Goal: Information Seeking & Learning: Learn about a topic

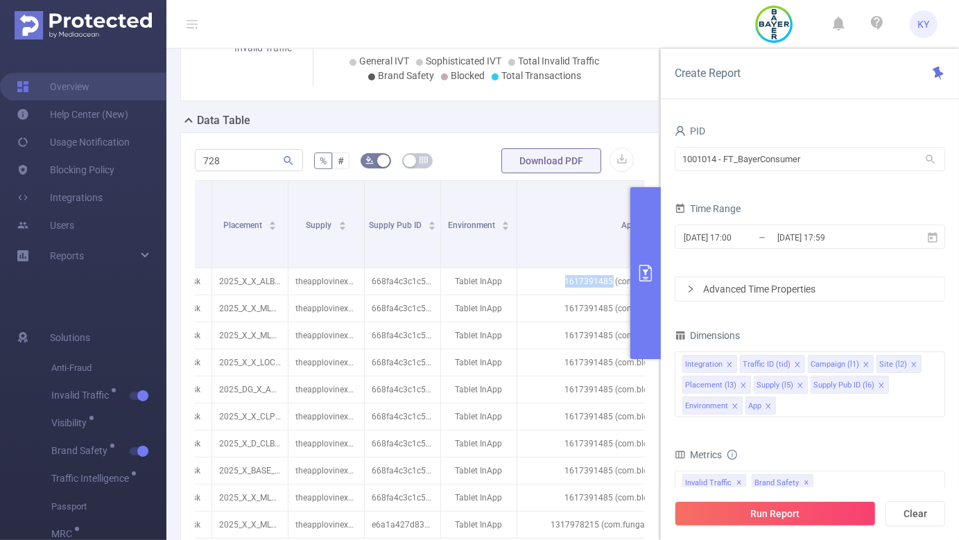
scroll to position [309, 0]
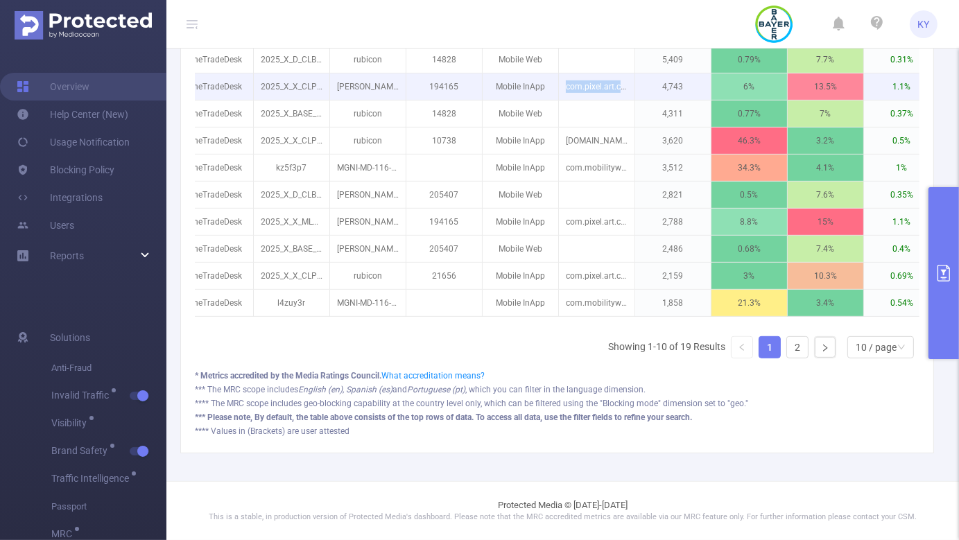
scroll to position [346, 0]
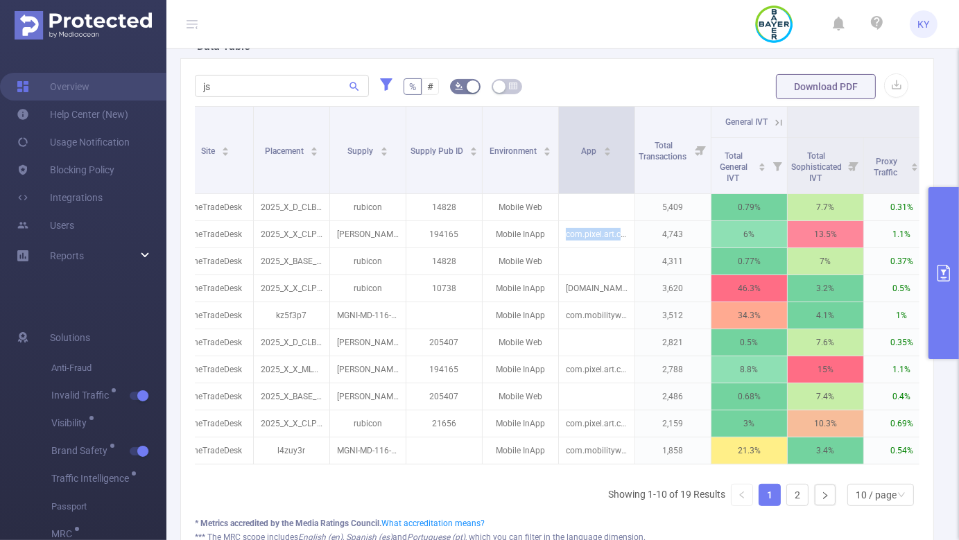
drag, startPoint x: 633, startPoint y: 126, endPoint x: 743, endPoint y: 125, distance: 109.6
click at [638, 125] on span at bounding box center [634, 150] width 7 height 87
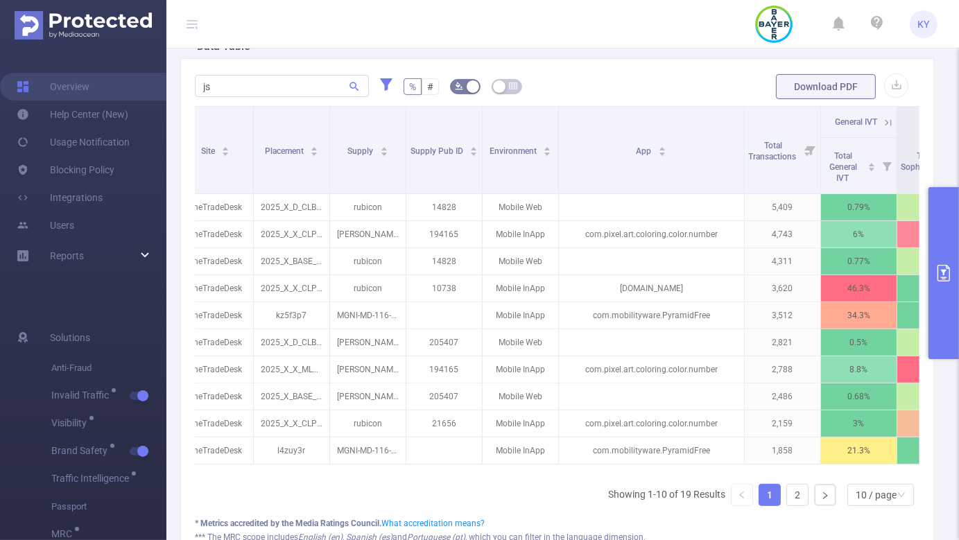
click at [191, 19] on icon at bounding box center [192, 24] width 11 height 11
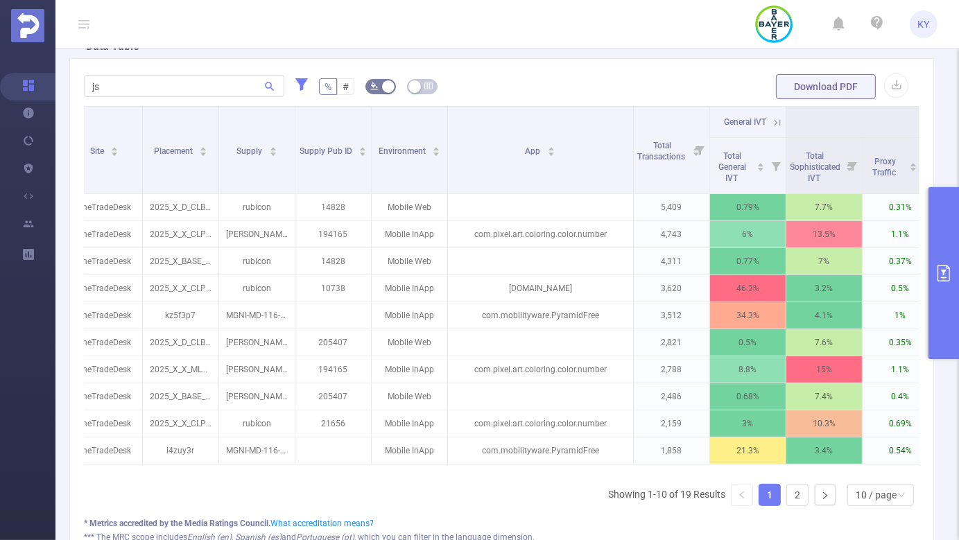
click at [927, 287] on div "js % # Download PDF Integration Traffic ID Campaign Site Placement Supply Suppl…" at bounding box center [502, 329] width 876 height 543
click at [935, 288] on button "primary" at bounding box center [944, 273] width 31 height 172
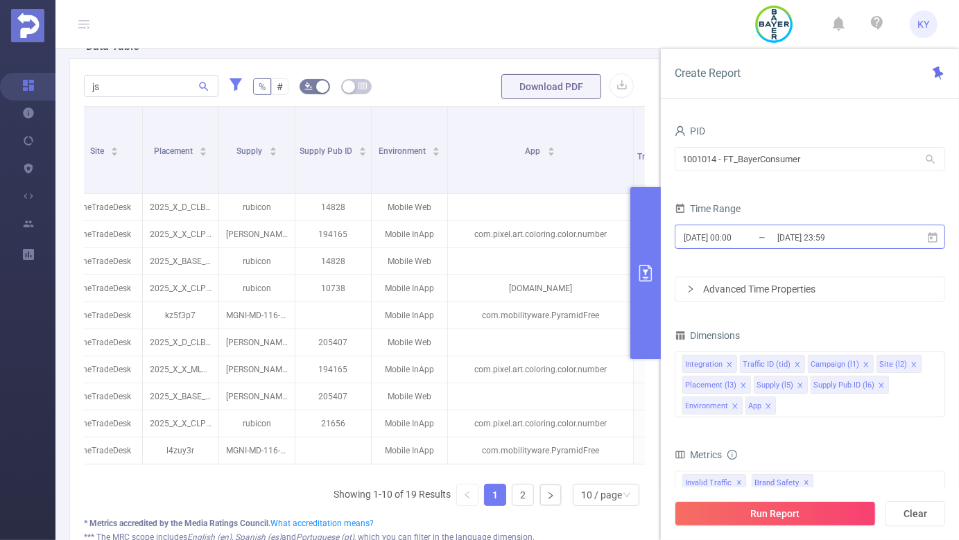
click at [834, 229] on input "2025-08-21 23:59" at bounding box center [832, 237] width 112 height 19
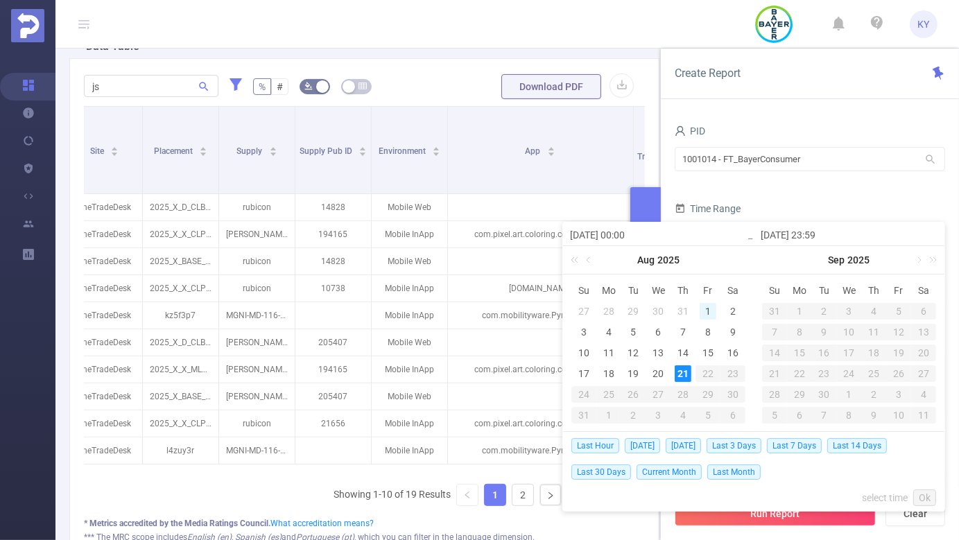
click at [710, 311] on div "1" at bounding box center [708, 311] width 17 height 17
click at [684, 327] on div "7" at bounding box center [683, 332] width 17 height 17
type input "2025-08-01 00:00"
type input "2025-08-07 23:59"
type input "2025-08-01 00:00"
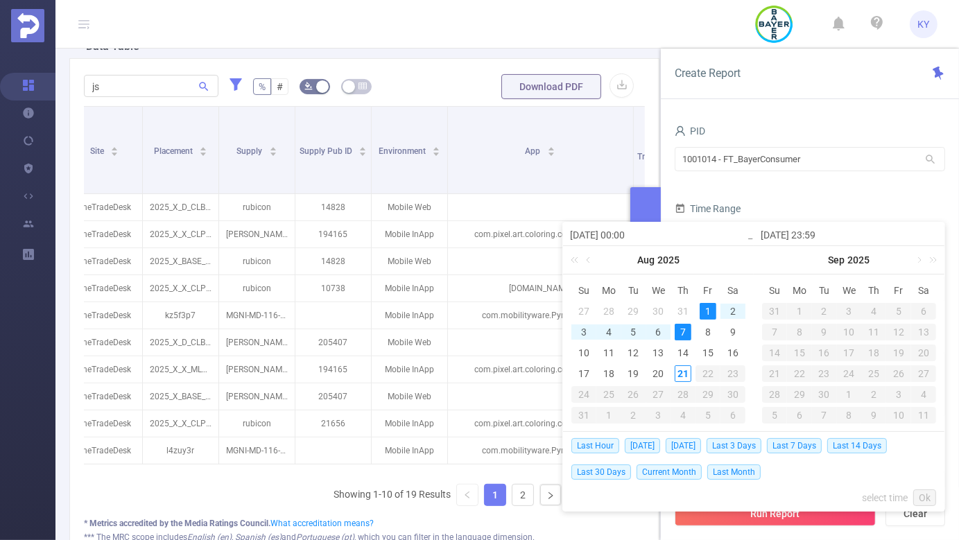
type input "2025-08-07 23:59"
click at [924, 495] on link "Ok" at bounding box center [925, 498] width 23 height 17
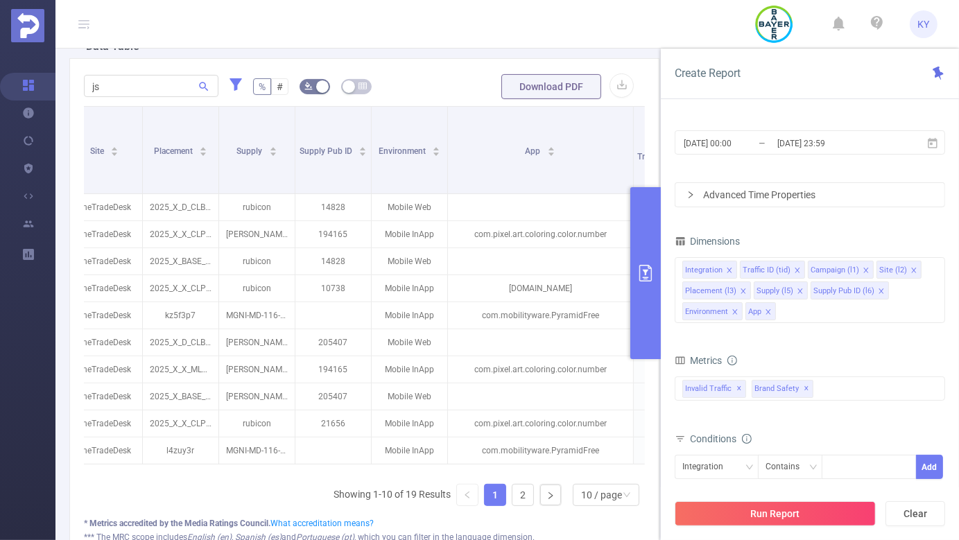
click at [803, 427] on div "Metrics Total General IVT Data Centers Disclosed Bots Known Crawlers Irregular …" at bounding box center [810, 390] width 271 height 78
click at [712, 470] on div "Integration" at bounding box center [708, 467] width 51 height 23
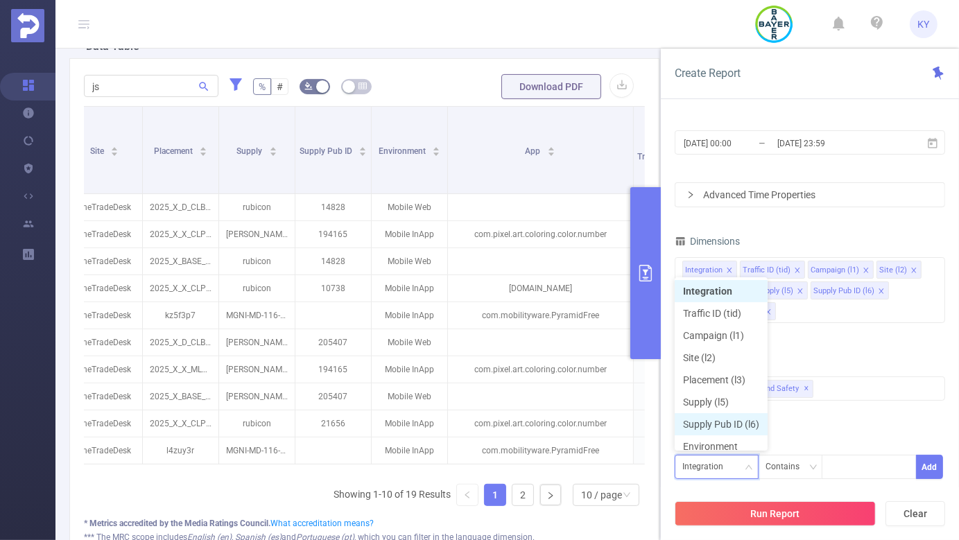
scroll to position [7, 0]
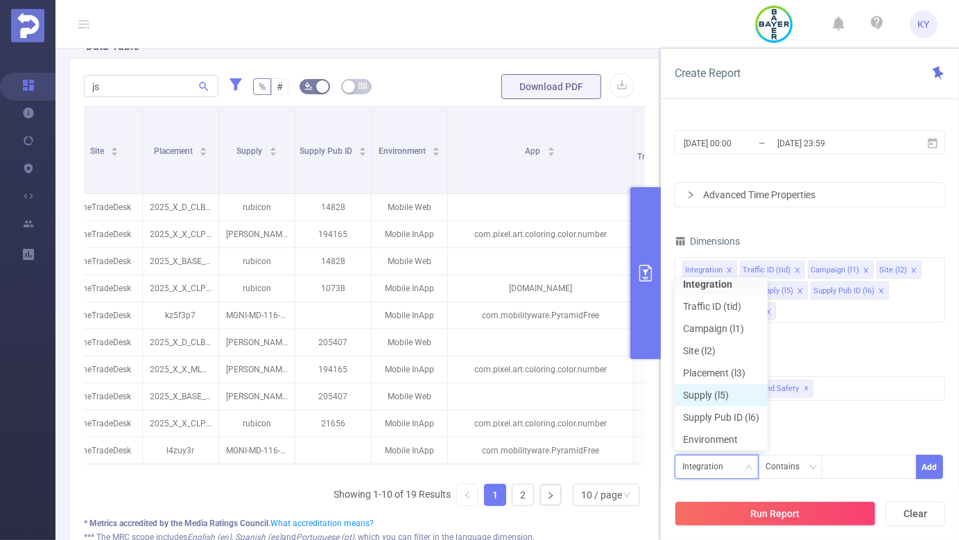
click at [724, 395] on li "Supply (l5)" at bounding box center [721, 395] width 93 height 22
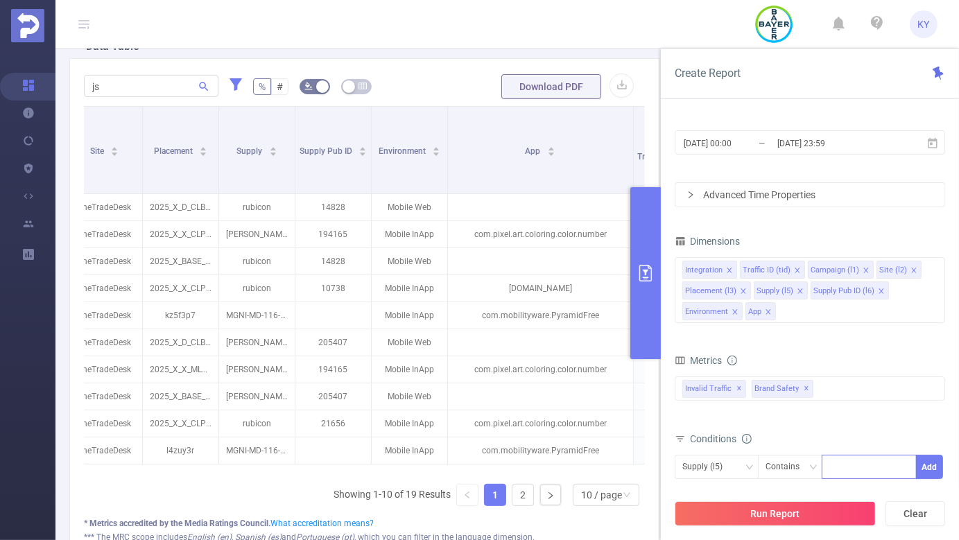
click at [857, 459] on div at bounding box center [870, 467] width 80 height 23
type input "applovin"
click at [808, 515] on button "Run Report" at bounding box center [775, 514] width 201 height 25
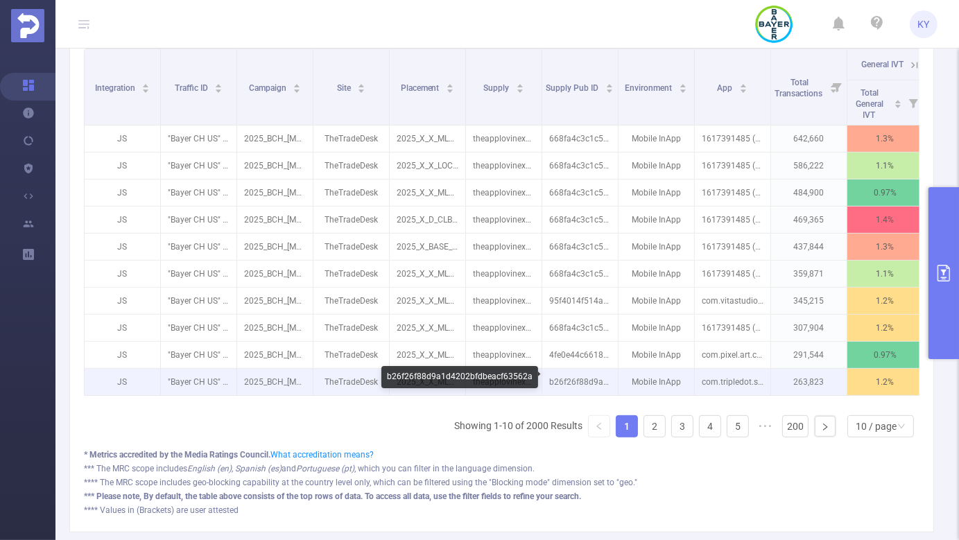
scroll to position [0, 201]
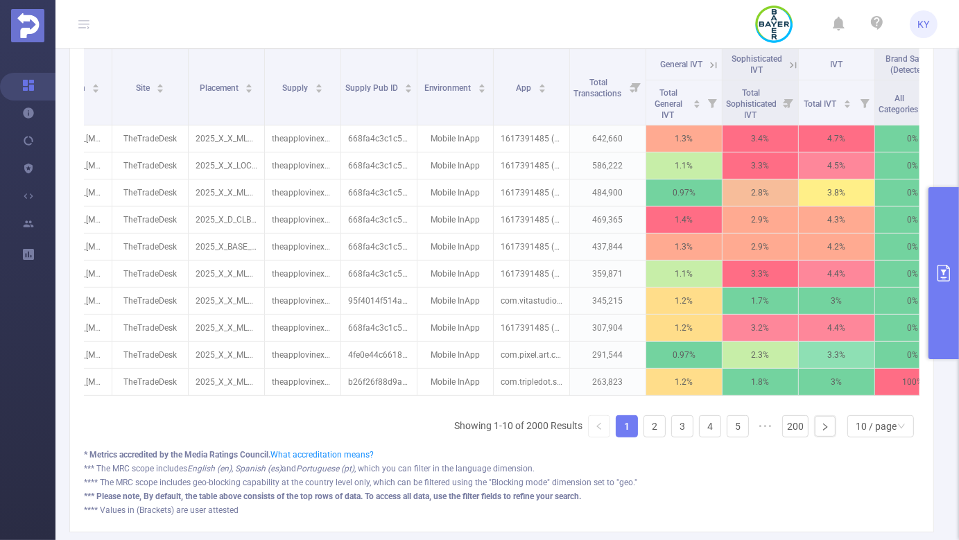
click at [712, 73] on th "General IVT" at bounding box center [685, 64] width 76 height 31
click at [712, 62] on icon at bounding box center [714, 65] width 12 height 12
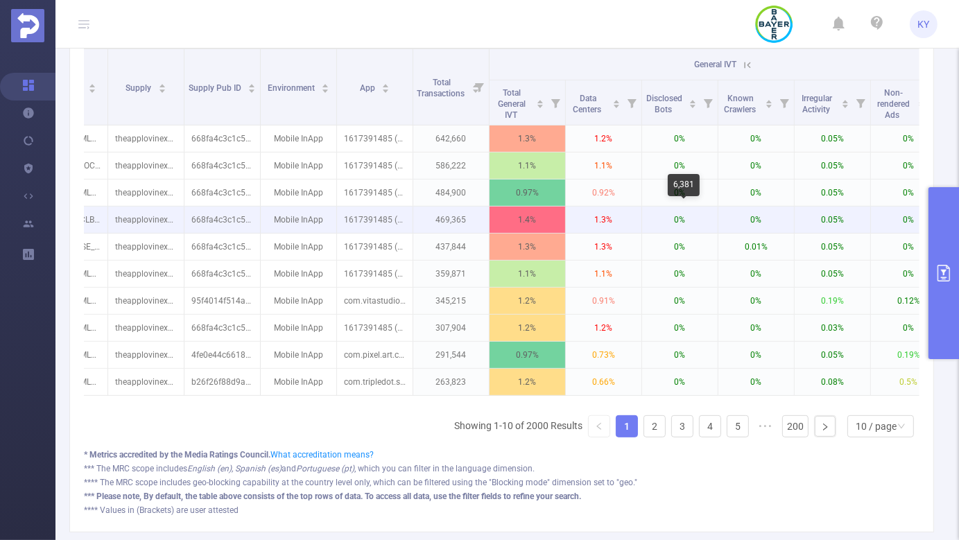
scroll to position [0, 635]
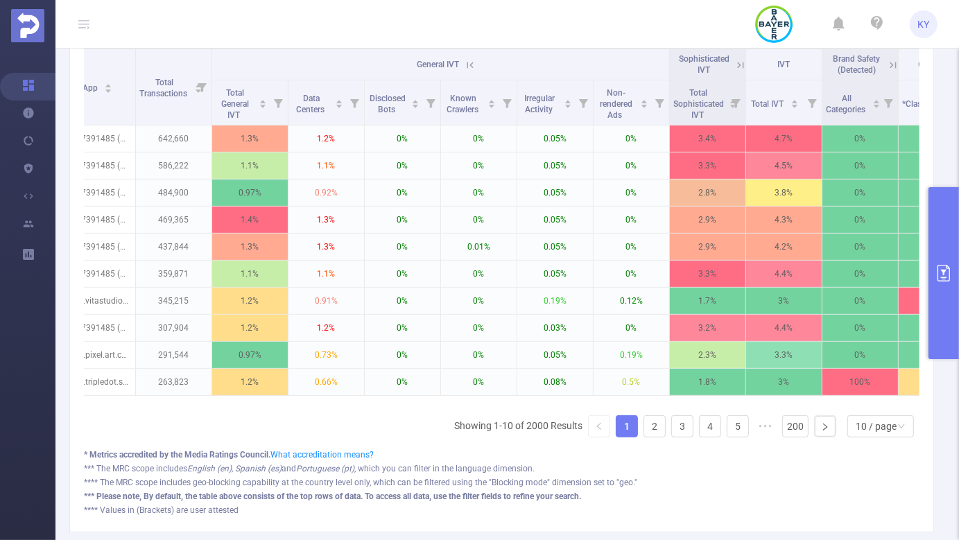
click at [468, 64] on icon at bounding box center [470, 65] width 12 height 12
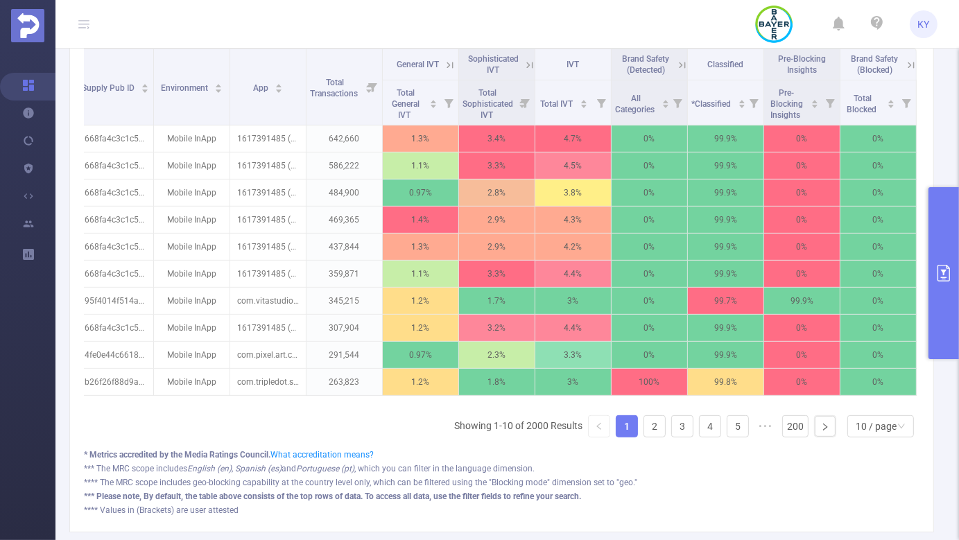
click at [520, 66] on icon at bounding box center [528, 65] width 17 height 14
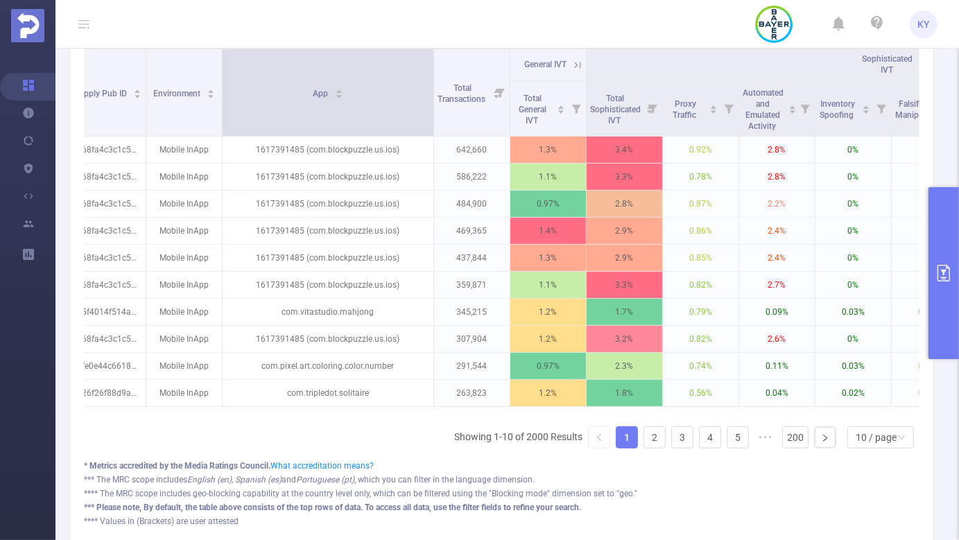
drag, startPoint x: 297, startPoint y: 91, endPoint x: 434, endPoint y: 103, distance: 137.9
click at [434, 103] on span at bounding box center [433, 92] width 7 height 87
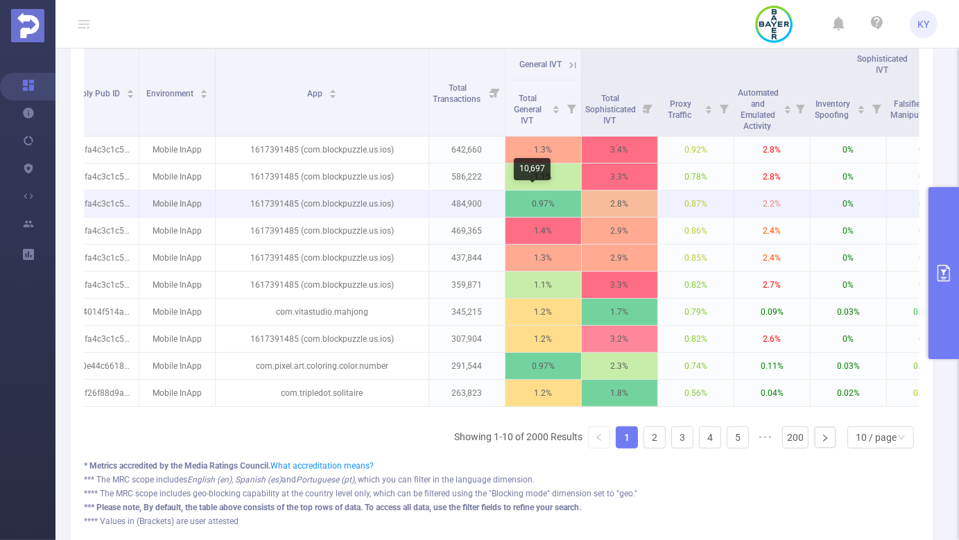
scroll to position [0, 425]
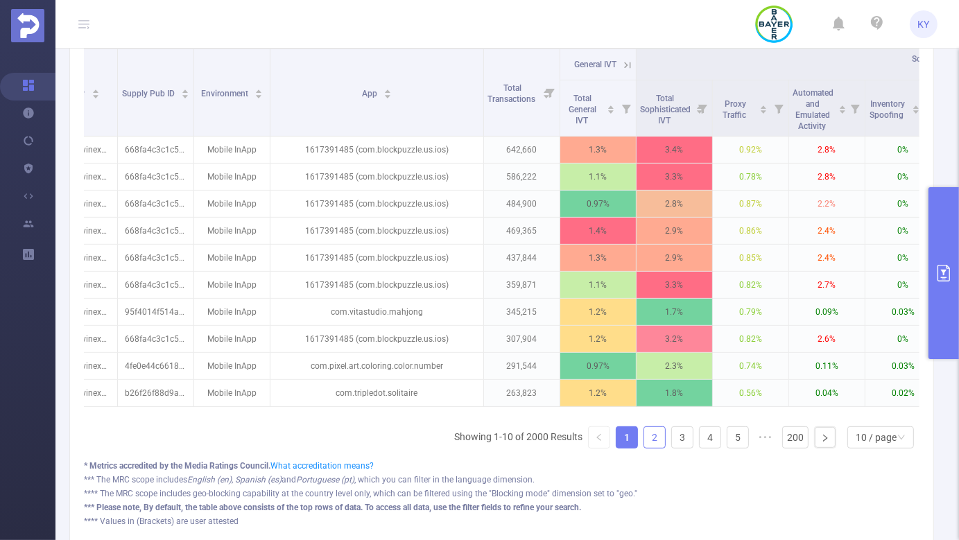
click at [656, 448] on link "2" at bounding box center [654, 437] width 21 height 21
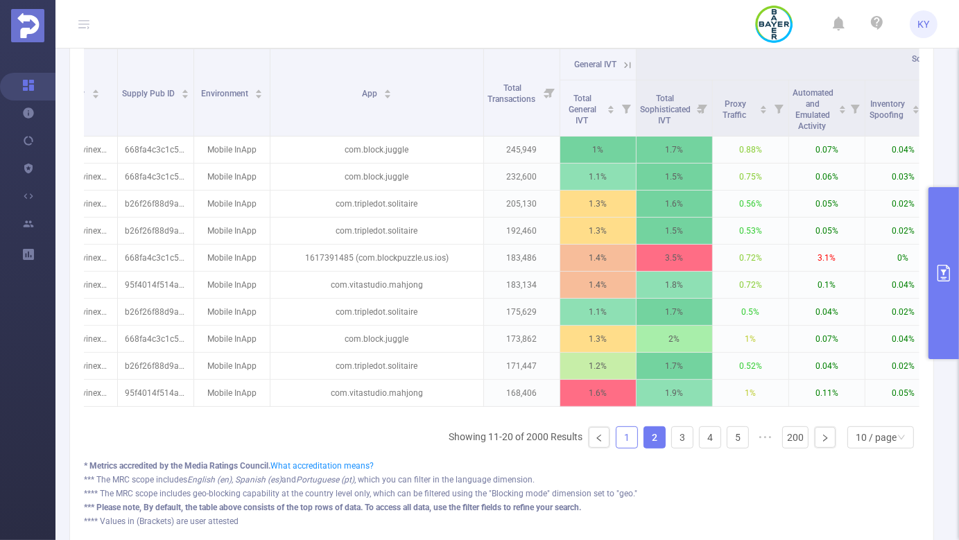
click at [617, 444] on link "1" at bounding box center [627, 437] width 21 height 21
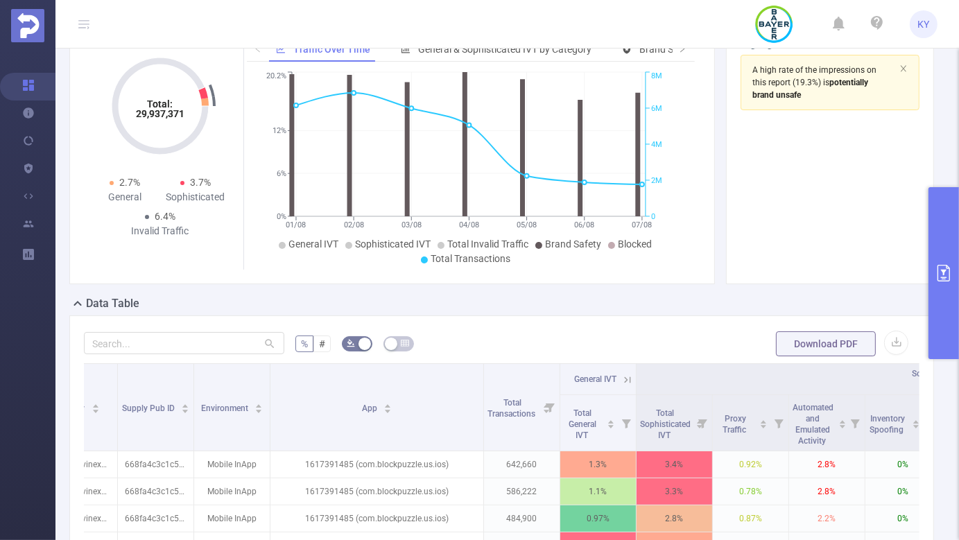
scroll to position [325, 0]
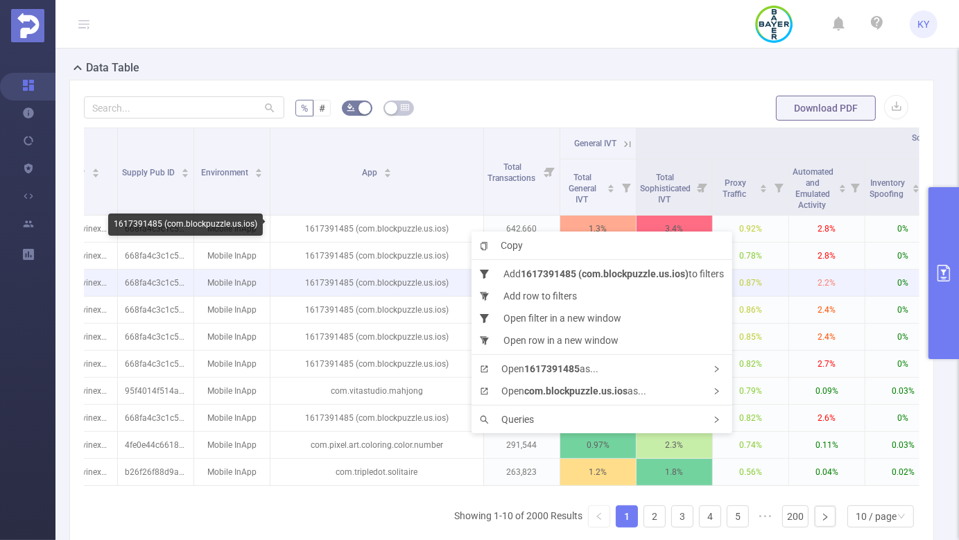
click at [246, 273] on p "Mobile InApp" at bounding box center [232, 283] width 76 height 26
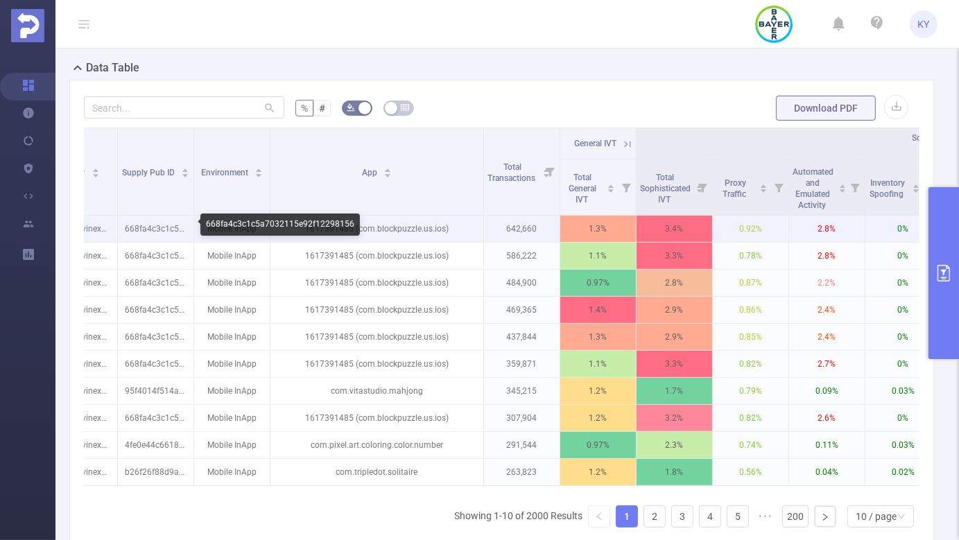
click at [176, 235] on p "668fa4c3c1c5a7032115e92f12298156" at bounding box center [156, 229] width 76 height 26
copy p "668fa4c3c1c5a7032115e92f12298156"
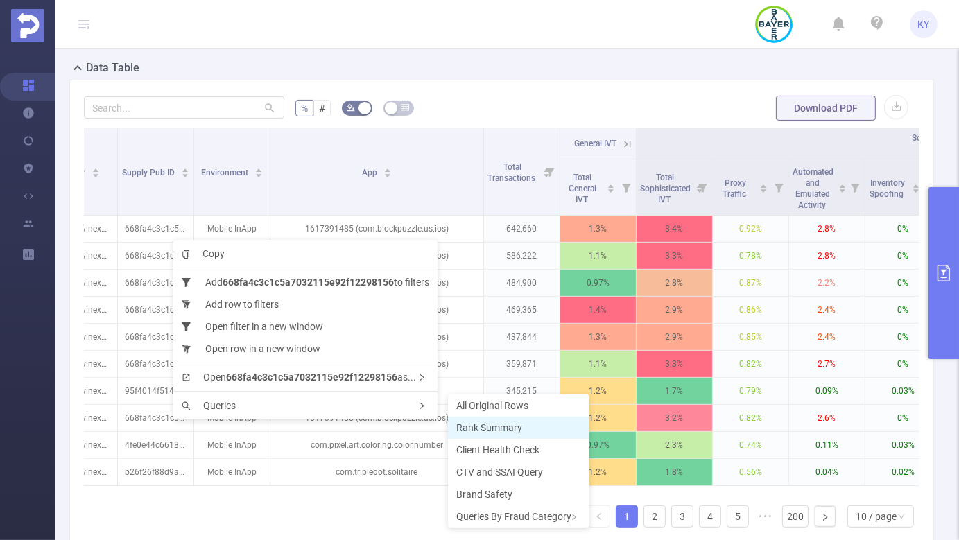
click at [516, 431] on span "Rank Summary" at bounding box center [489, 427] width 66 height 11
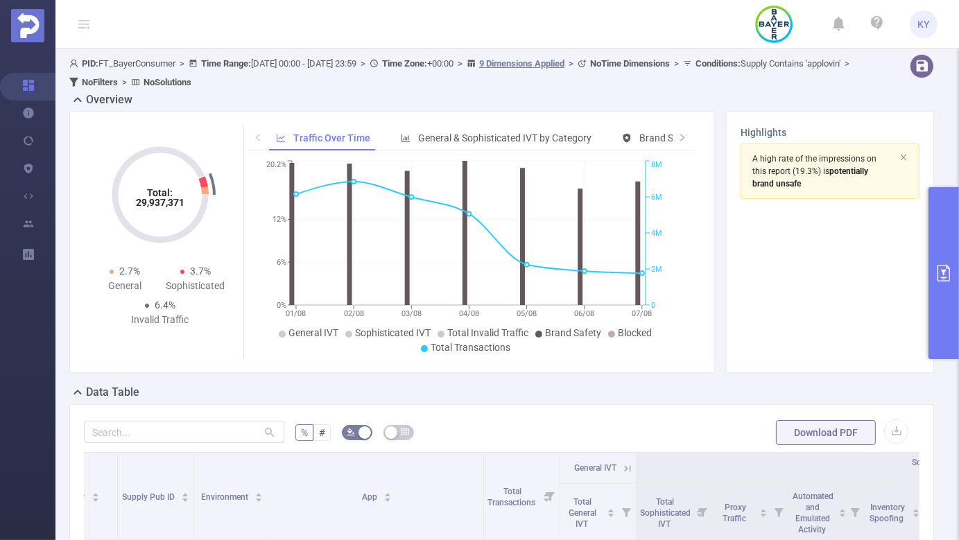
scroll to position [353, 0]
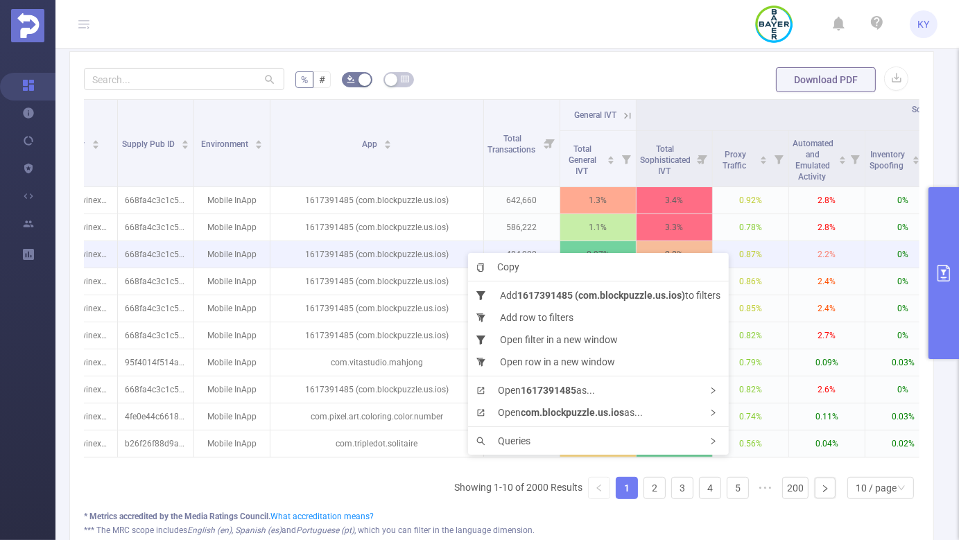
click at [459, 249] on p "1617391485 (com.blockpuzzle.us.ios)" at bounding box center [377, 254] width 213 height 26
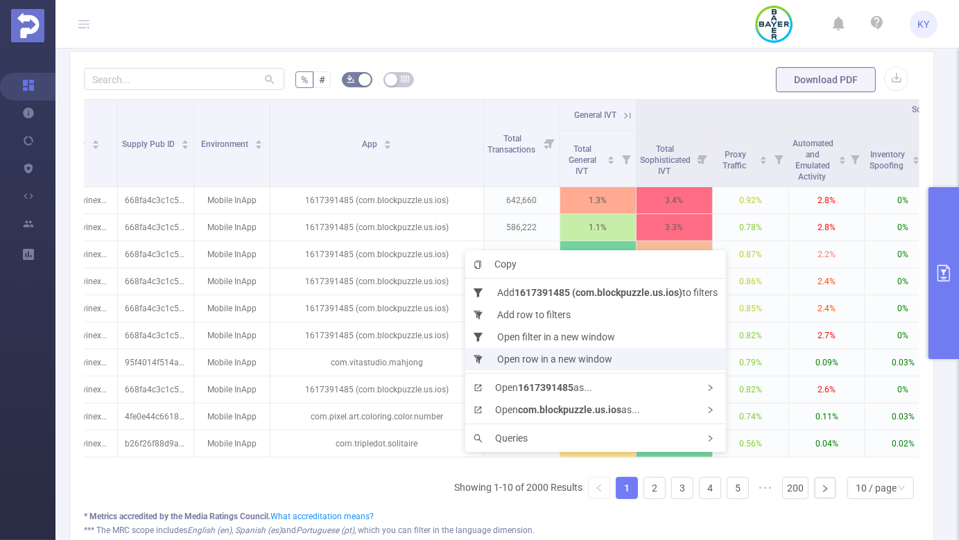
click at [526, 359] on li "Open row in a new window" at bounding box center [596, 359] width 261 height 22
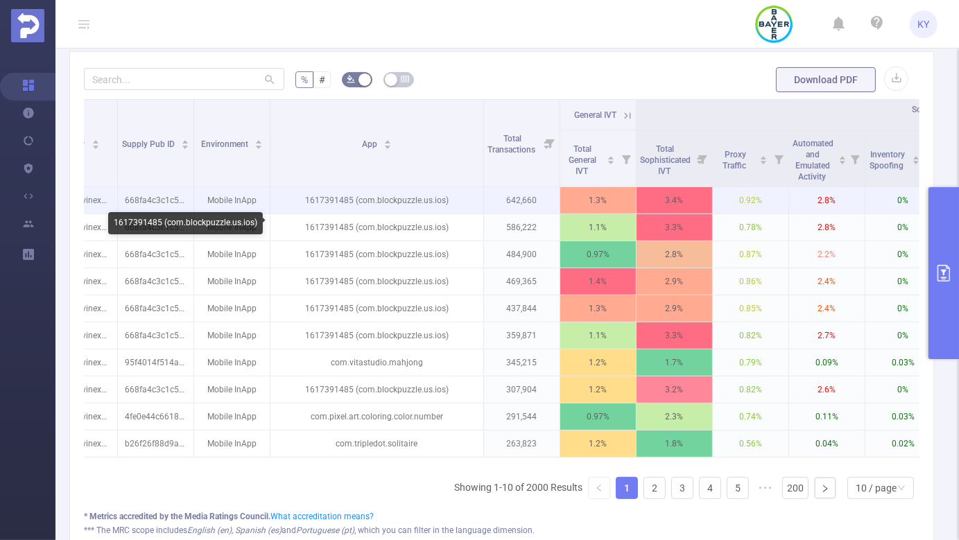
click at [332, 205] on p "1617391485 (com.blockpuzzle.us.ios)" at bounding box center [377, 200] width 213 height 26
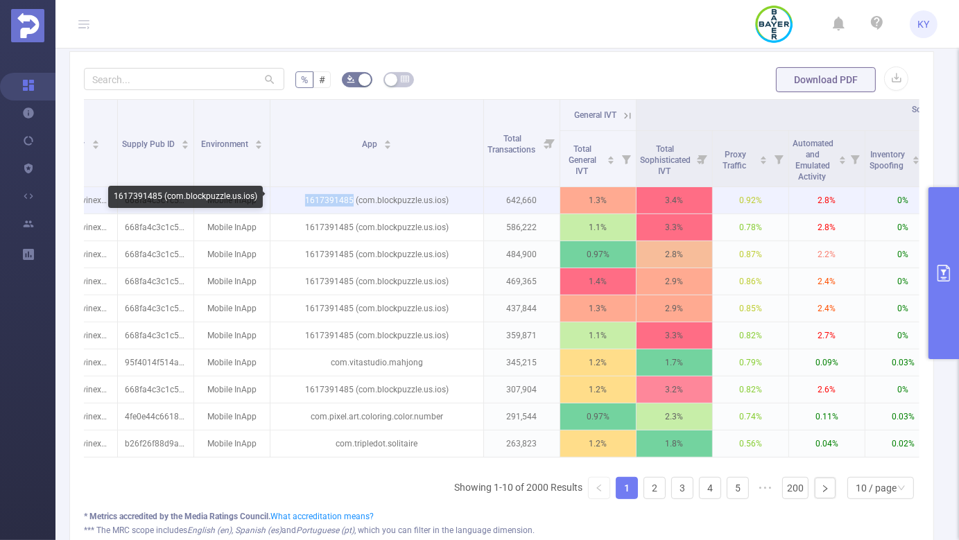
click at [332, 205] on p "1617391485 (com.blockpuzzle.us.ios)" at bounding box center [377, 200] width 213 height 26
copy p "1617391485"
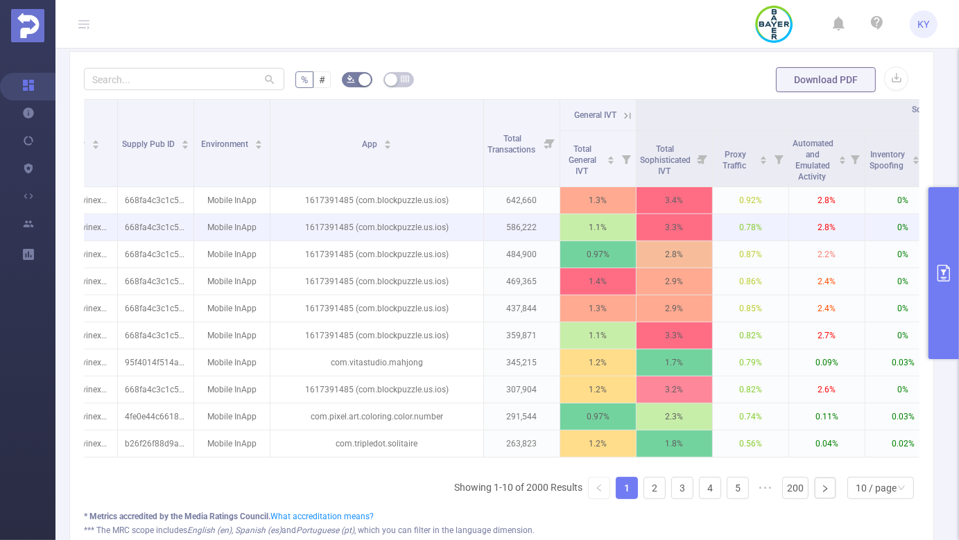
click at [436, 233] on p "1617391485 (com.blockpuzzle.us.ios)" at bounding box center [377, 227] width 213 height 26
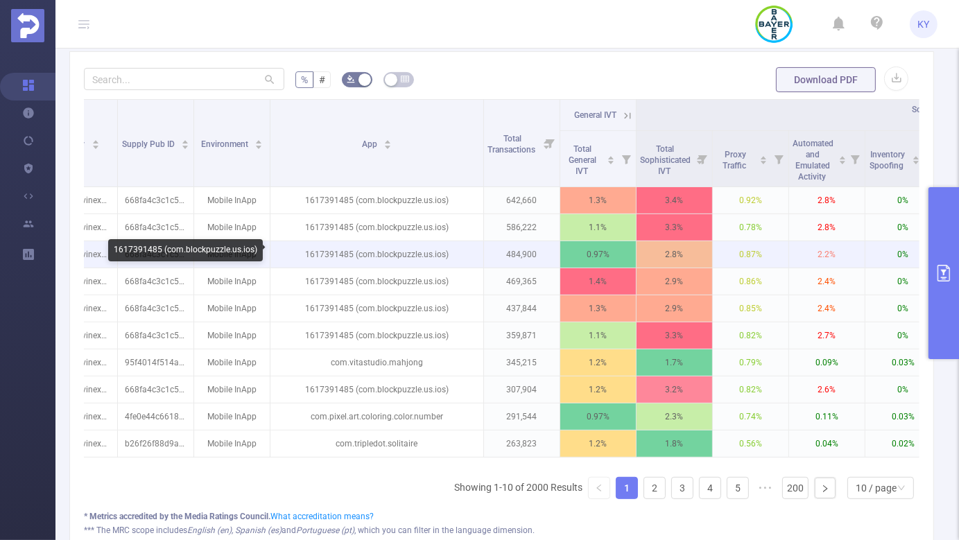
scroll to position [0, 653]
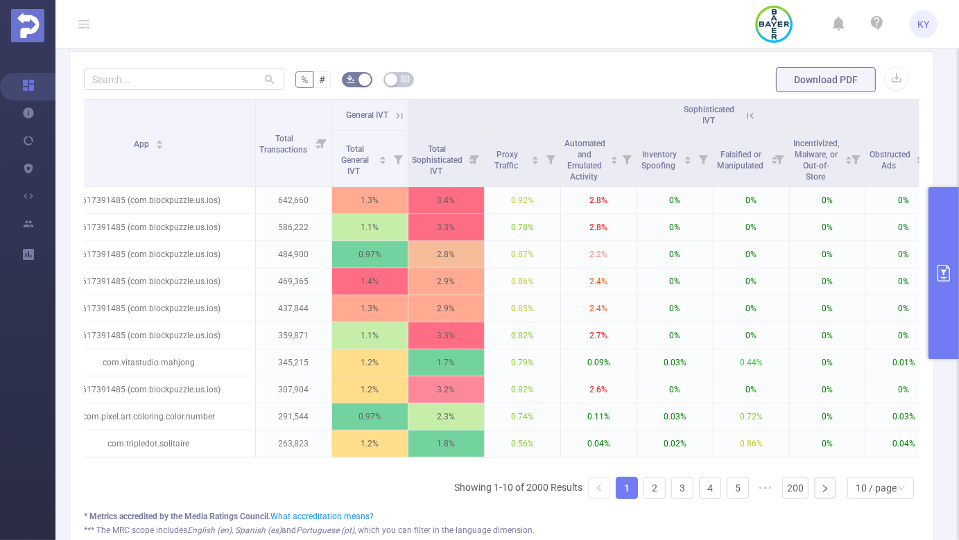
click at [744, 117] on icon at bounding box center [750, 116] width 12 height 12
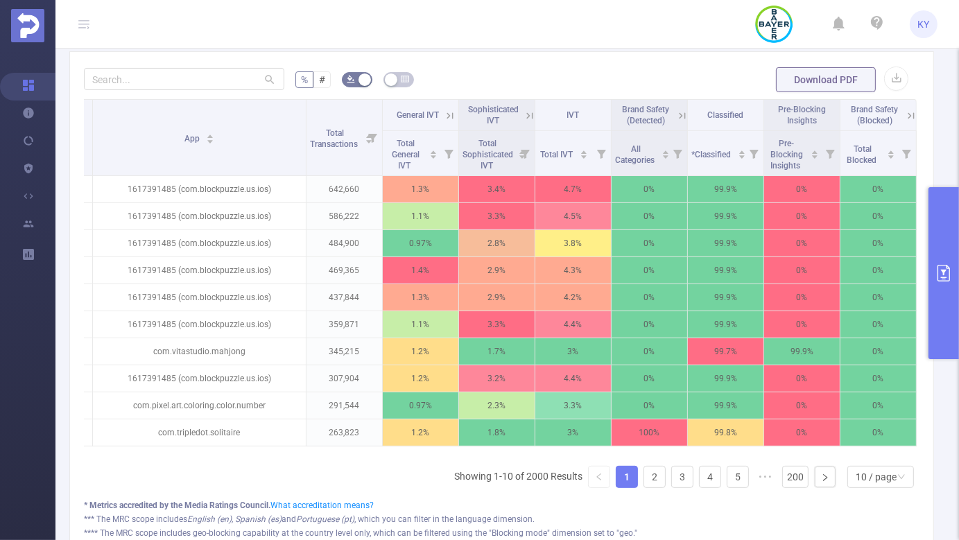
scroll to position [0, 610]
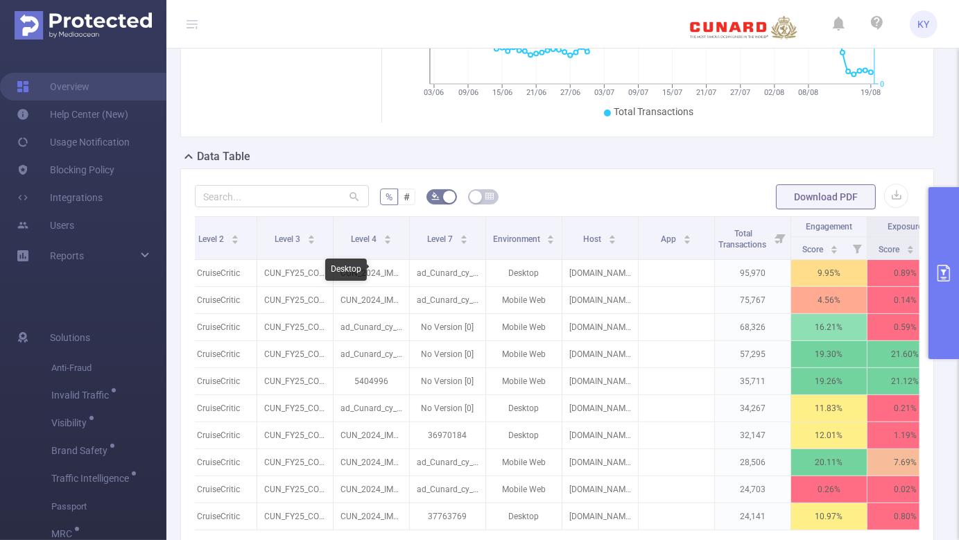
scroll to position [222, 0]
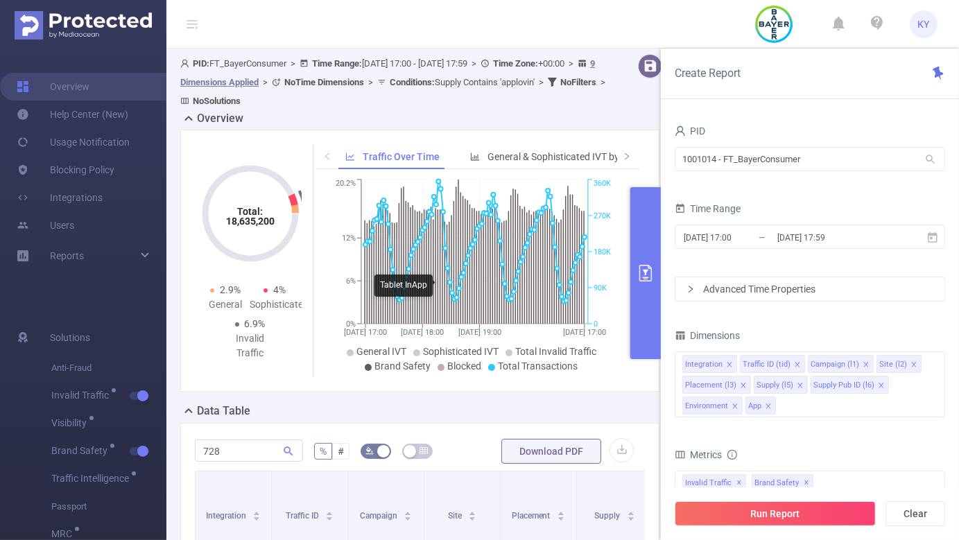
scroll to position [0, 289]
click at [762, 237] on input "2025-06-16 17:00" at bounding box center [739, 237] width 112 height 19
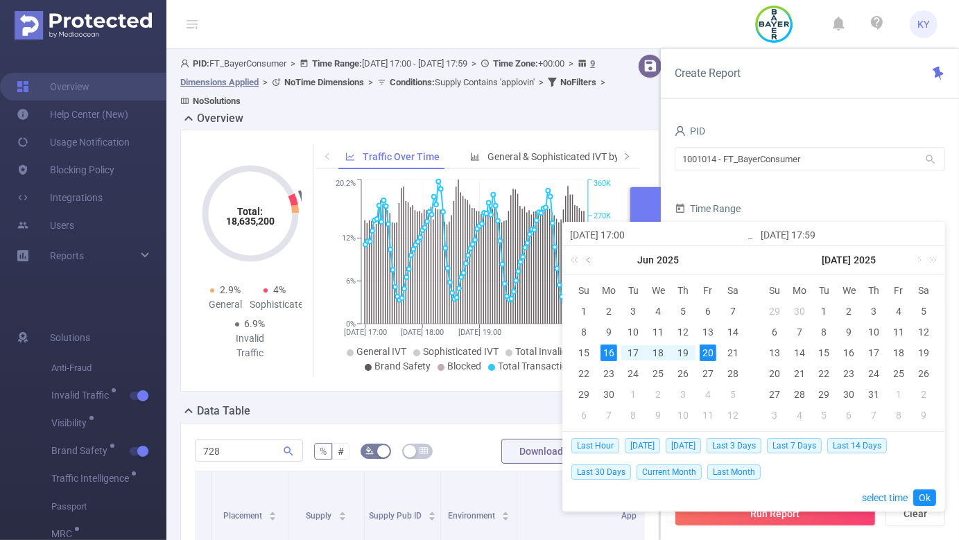
click at [591, 262] on link at bounding box center [589, 260] width 12 height 28
click at [725, 257] on link at bounding box center [728, 260] width 12 height 28
click at [583, 311] on div "1" at bounding box center [584, 311] width 17 height 17
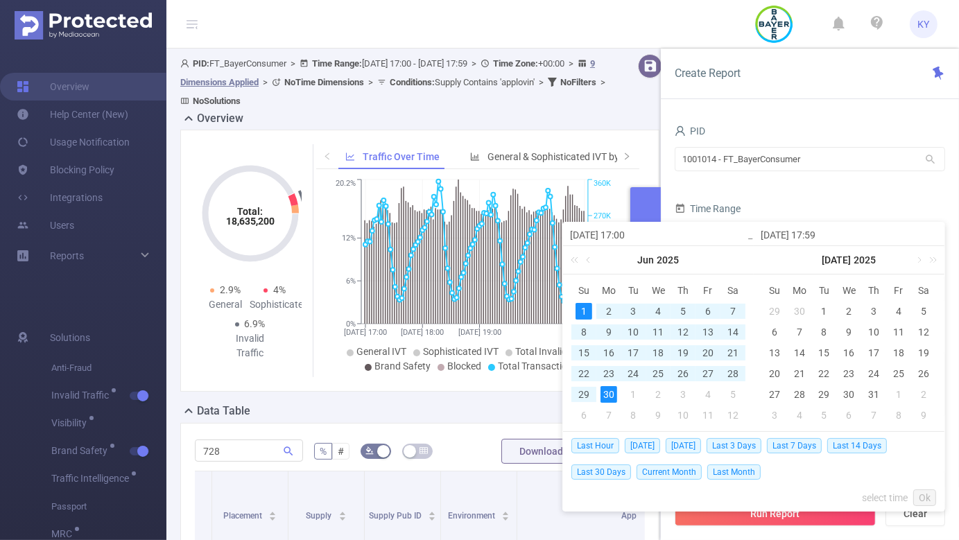
click at [613, 389] on div "30" at bounding box center [609, 394] width 17 height 17
type input "2025-06-01 17:00"
type input "2025-06-30 17:59"
type input "2025-06-01 17:00"
type input "2025-06-30 17:59"
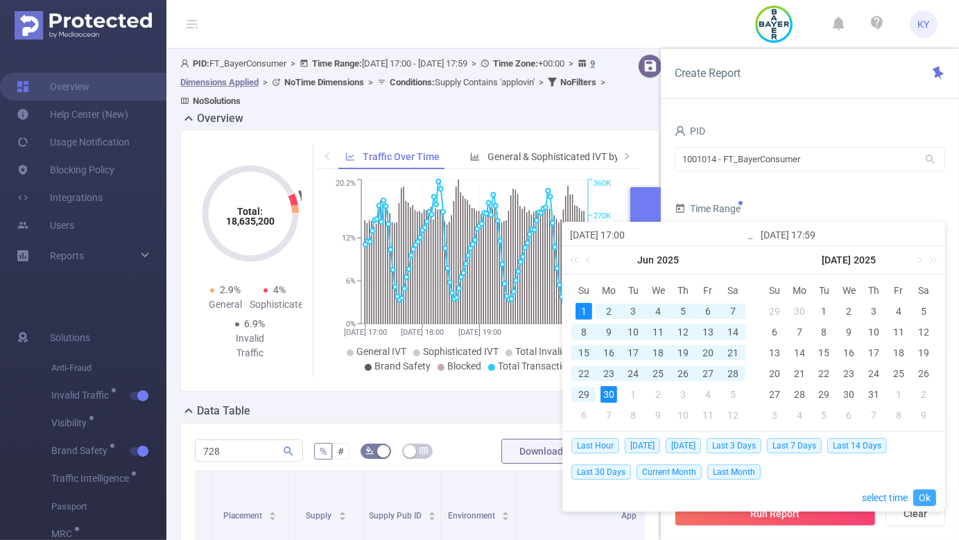
click at [926, 497] on link "Ok" at bounding box center [925, 498] width 23 height 17
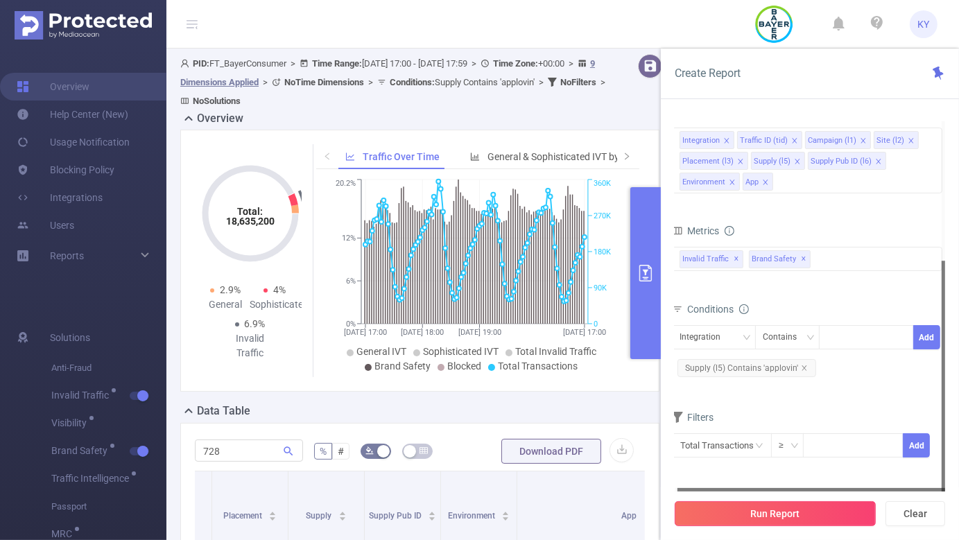
click at [825, 514] on button "Run Report" at bounding box center [775, 514] width 201 height 25
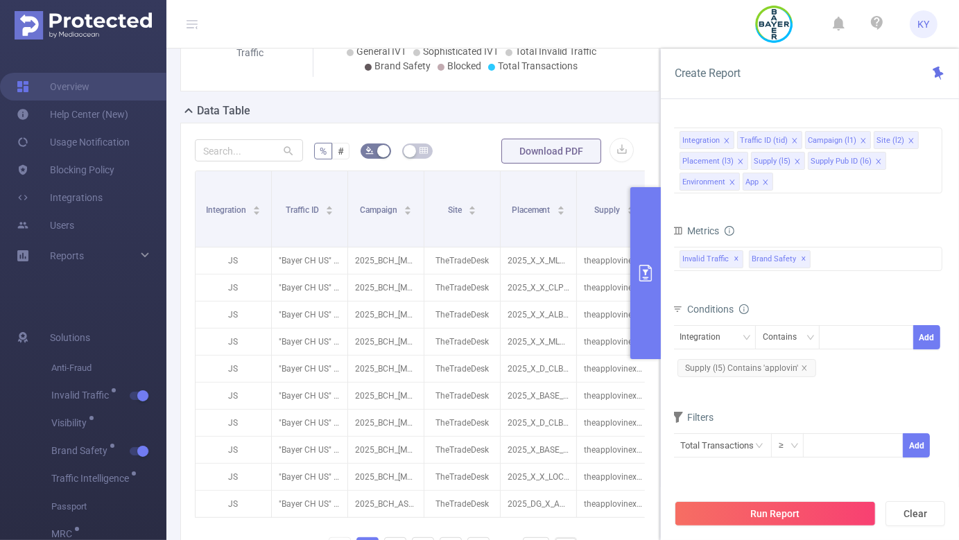
scroll to position [301, 0]
click at [641, 231] on button "primary" at bounding box center [646, 273] width 31 height 172
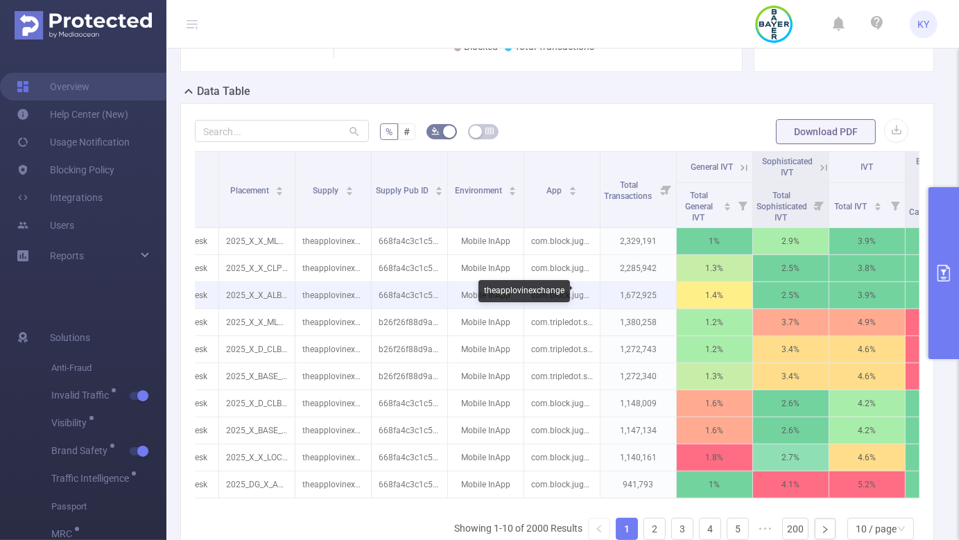
scroll to position [0, 287]
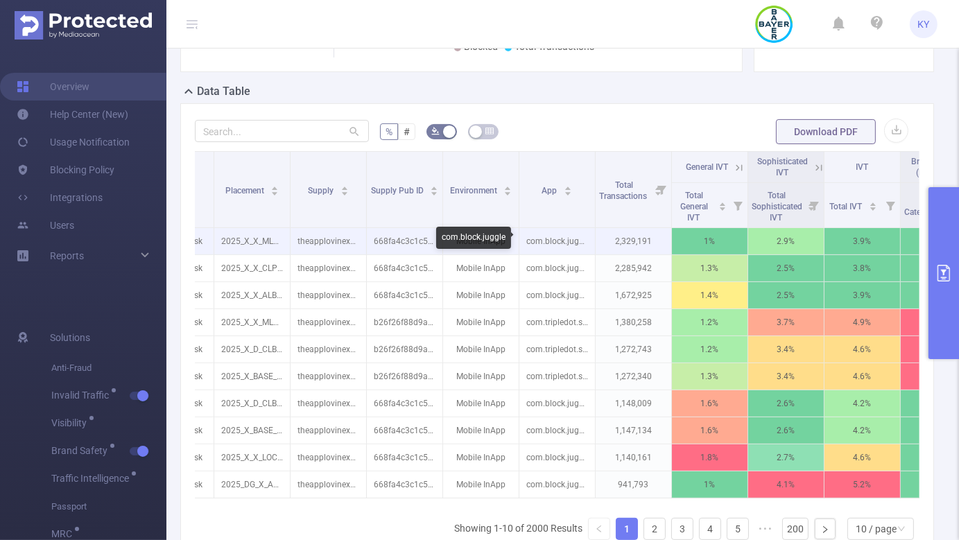
click at [543, 234] on p "com.block.juggle" at bounding box center [558, 241] width 76 height 26
copy p "com.block.juggle"
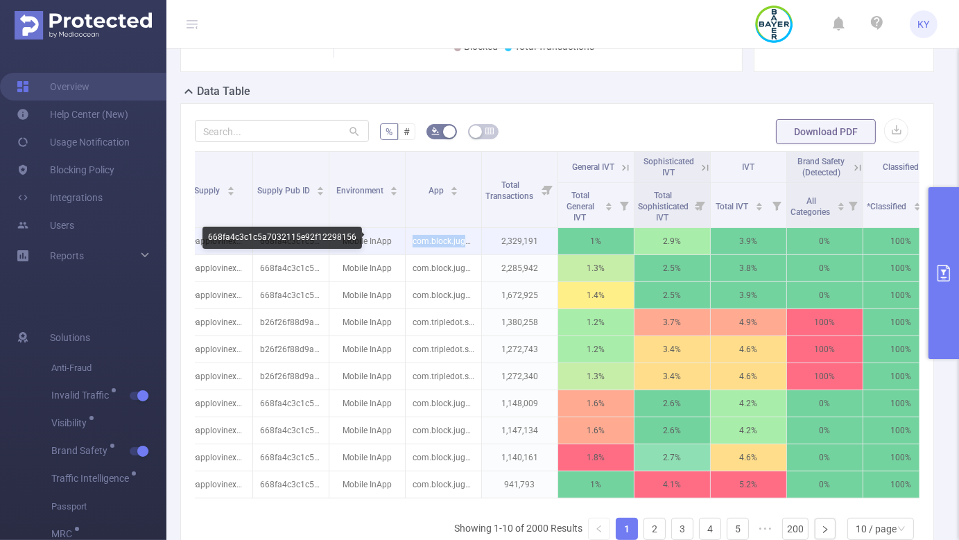
scroll to position [0, 583]
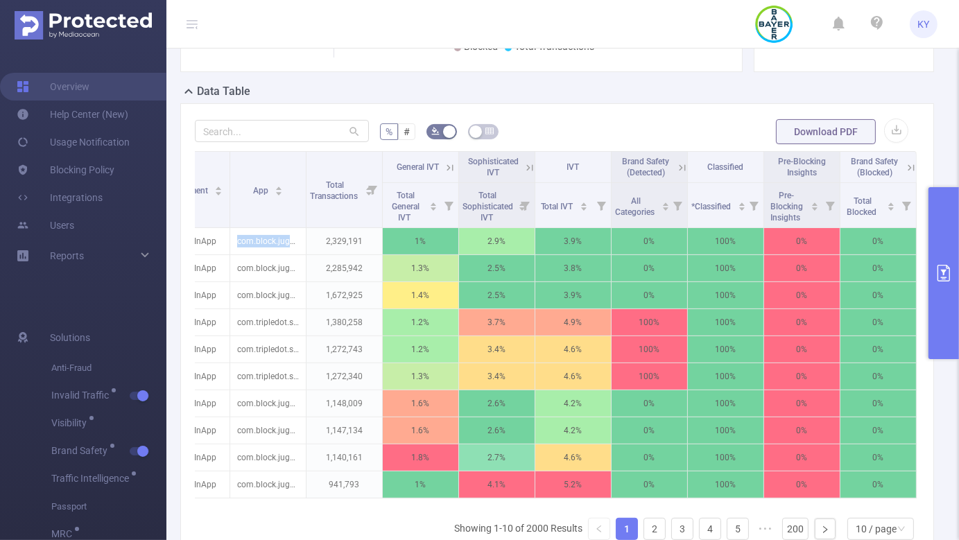
click at [951, 216] on button "primary" at bounding box center [944, 273] width 31 height 172
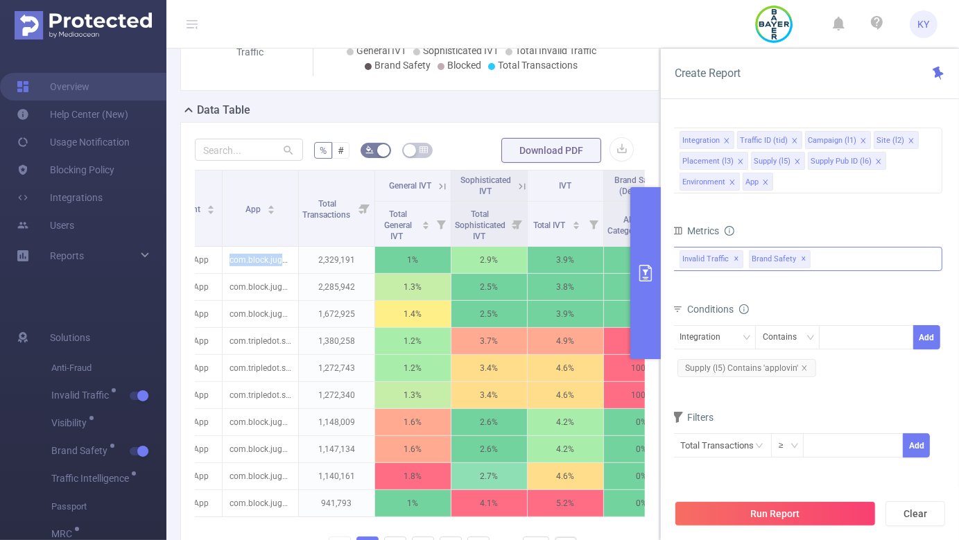
click at [801, 260] on span "✕" at bounding box center [804, 259] width 6 height 17
click at [809, 260] on div "Invalid Traffic ✕" at bounding box center [807, 259] width 271 height 24
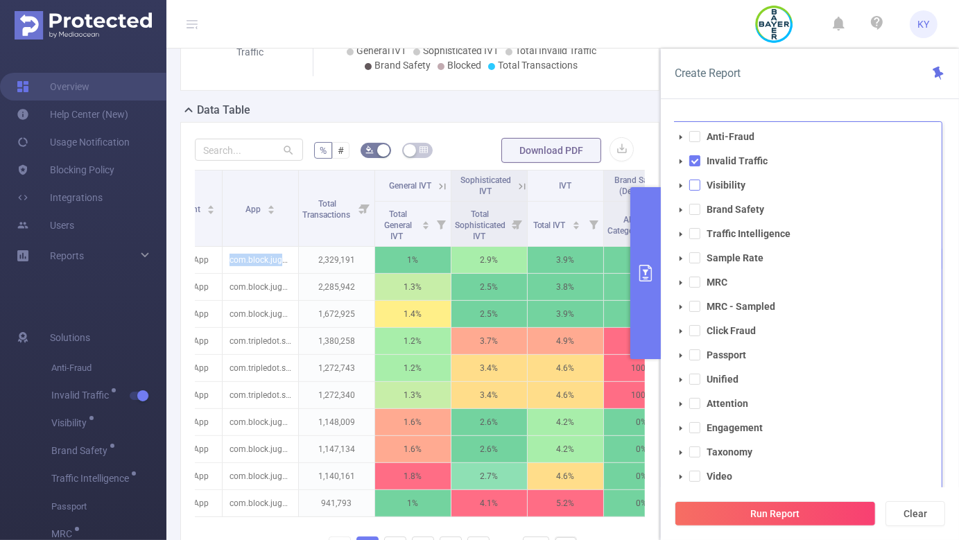
click at [694, 182] on span at bounding box center [695, 185] width 11 height 11
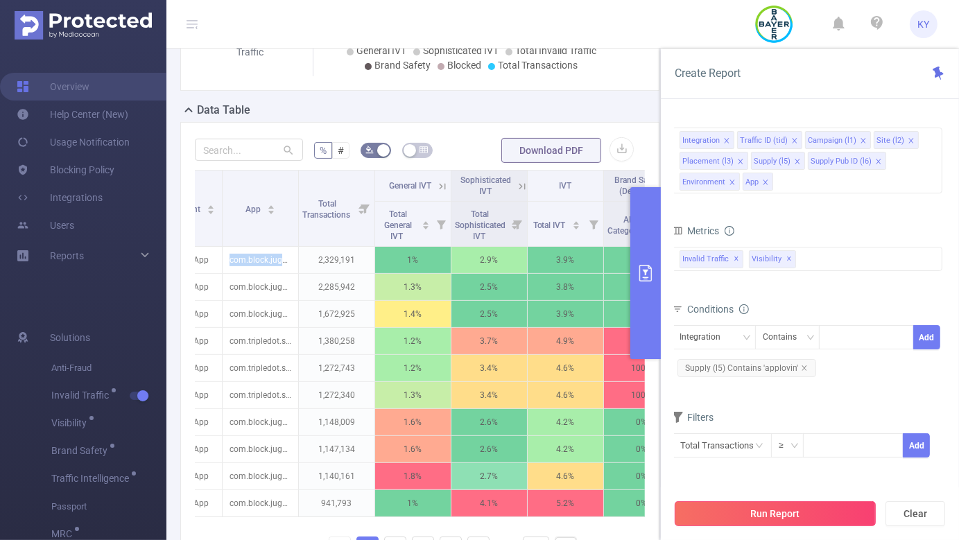
click at [805, 507] on button "Run Report" at bounding box center [775, 514] width 201 height 25
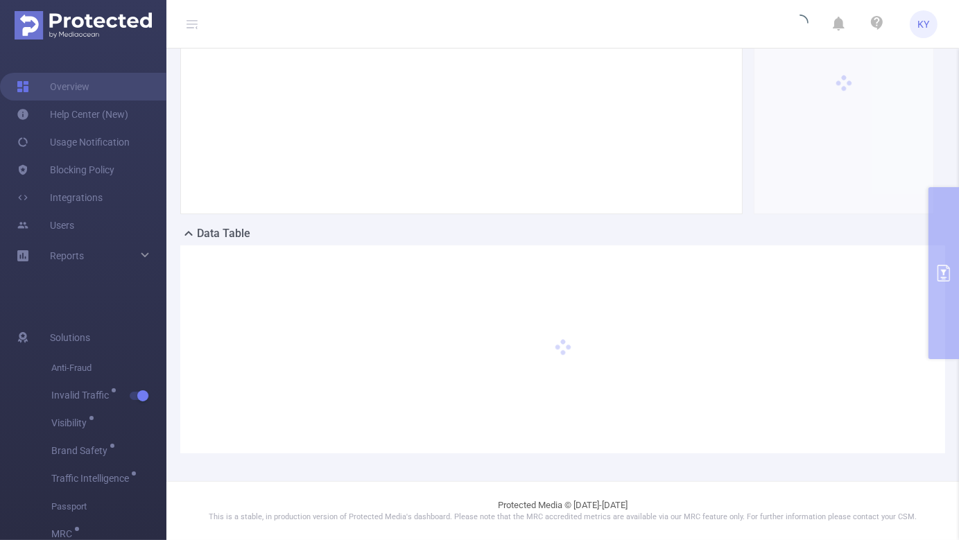
scroll to position [158, 0]
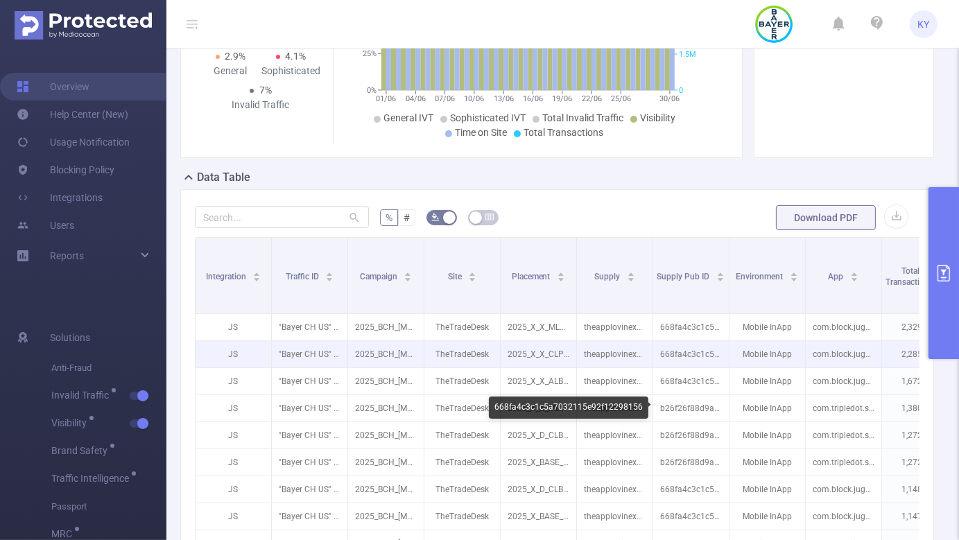
scroll to position [303, 0]
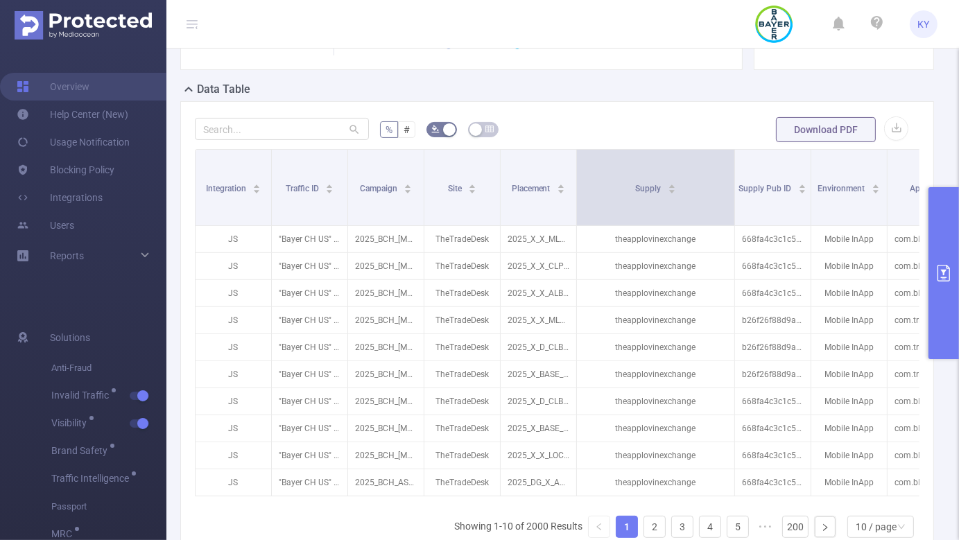
drag, startPoint x: 649, startPoint y: 176, endPoint x: 733, endPoint y: 176, distance: 83.9
click at [733, 176] on span at bounding box center [734, 188] width 7 height 76
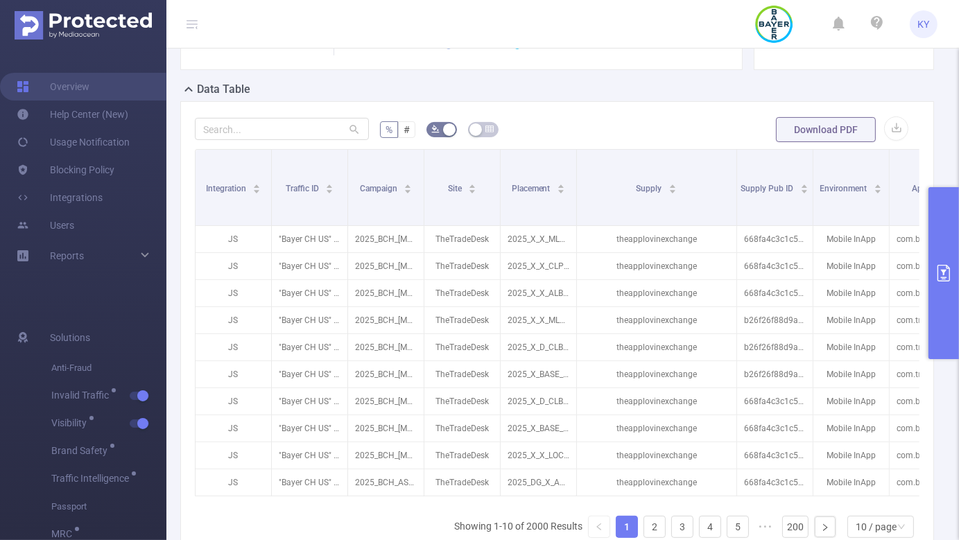
click at [190, 24] on icon at bounding box center [192, 24] width 11 height 1
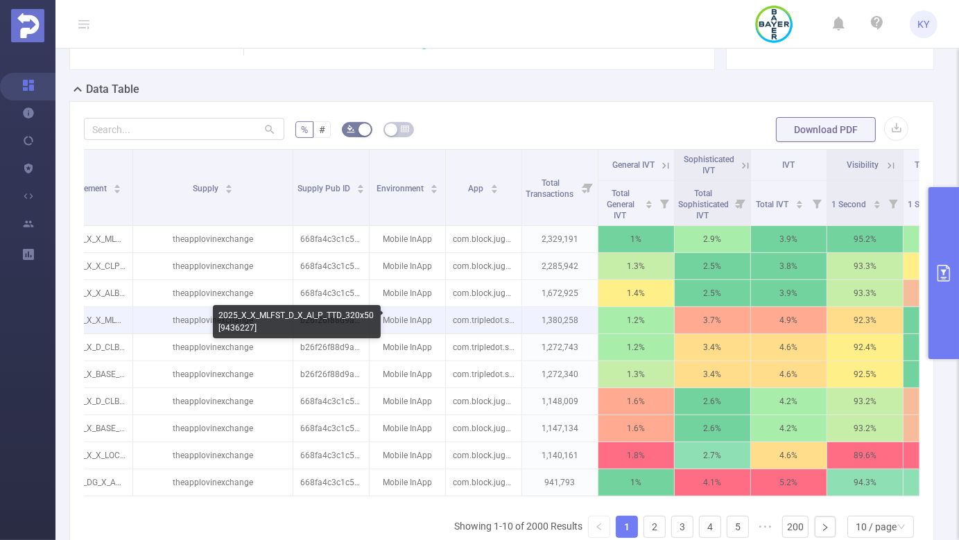
scroll to position [0, 404]
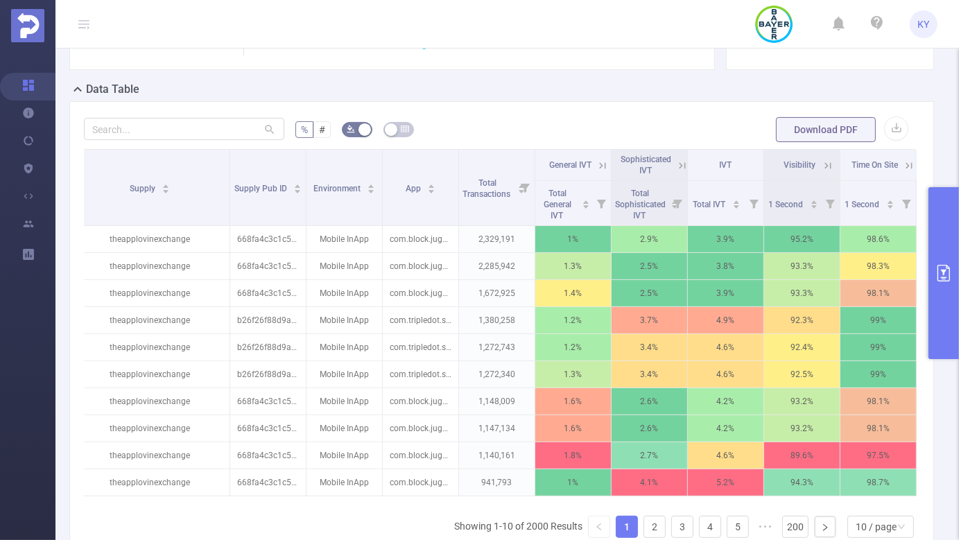
click at [907, 164] on icon at bounding box center [910, 165] width 6 height 6
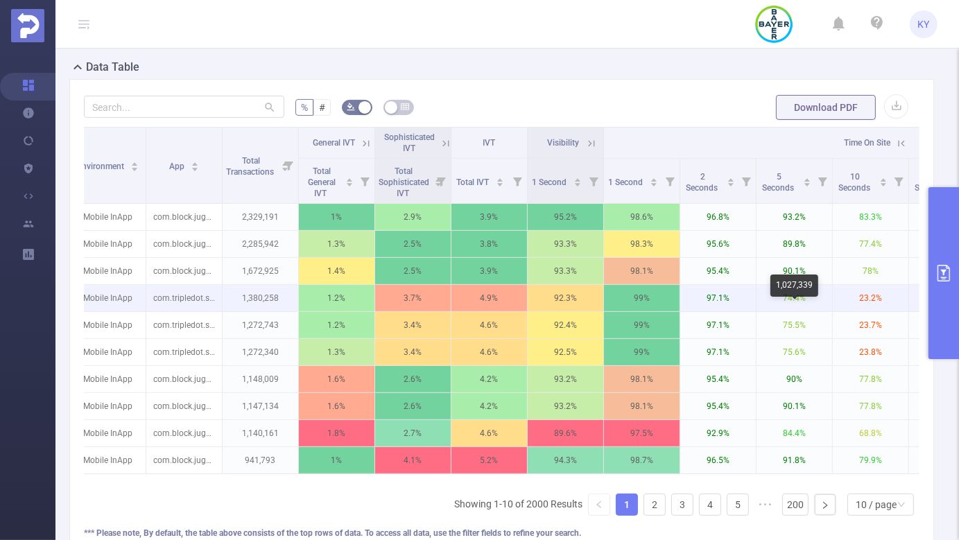
scroll to position [340, 0]
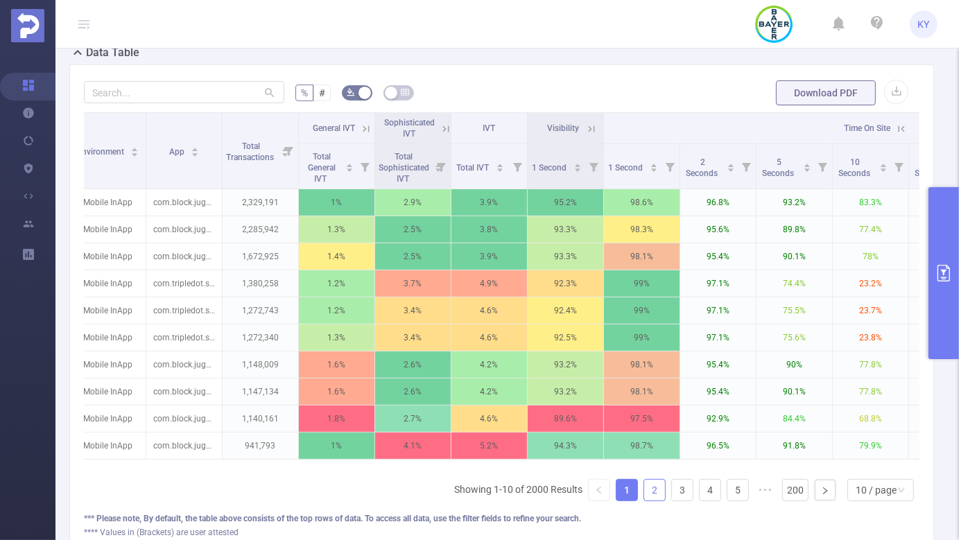
click at [651, 497] on link "2" at bounding box center [654, 490] width 21 height 21
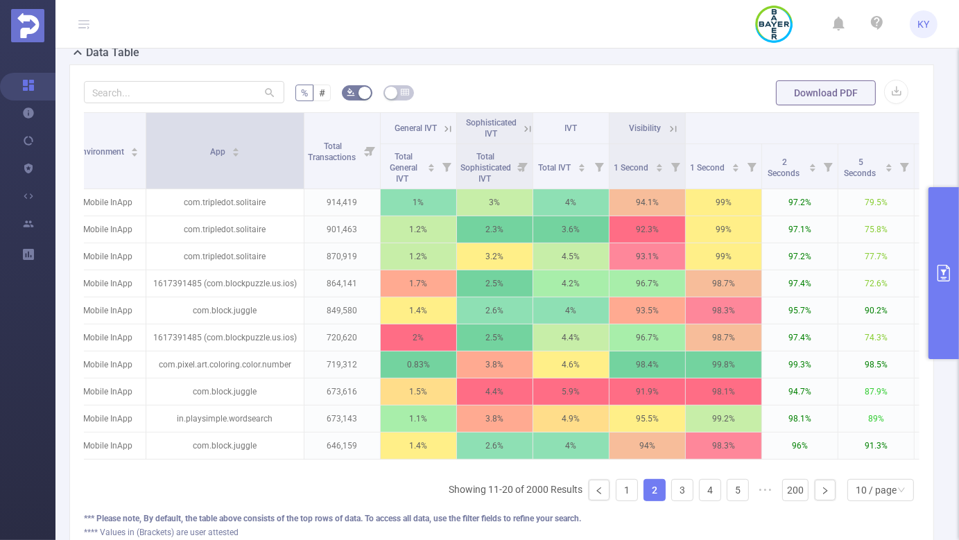
drag, startPoint x: 221, startPoint y: 133, endPoint x: 303, endPoint y: 140, distance: 82.2
click at [303, 140] on span at bounding box center [303, 151] width 7 height 76
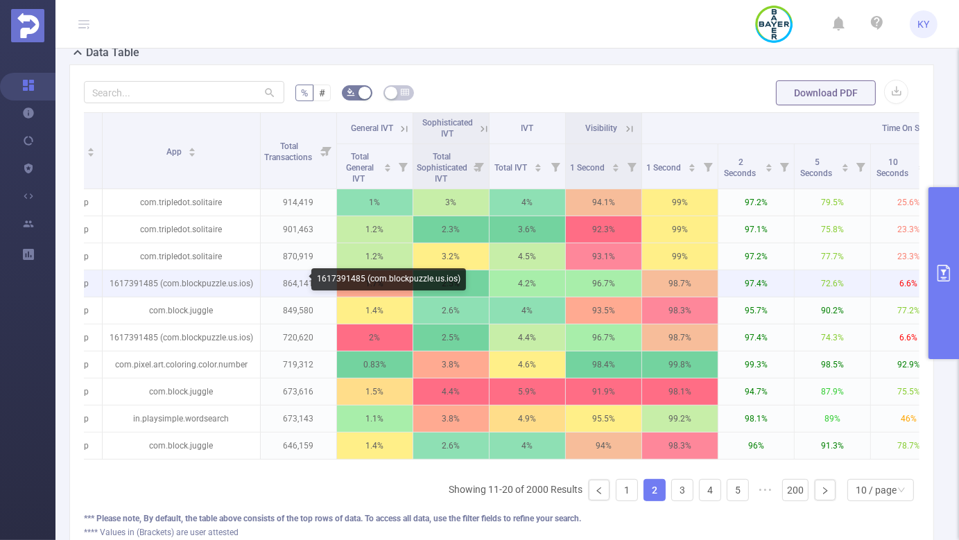
scroll to position [0, 665]
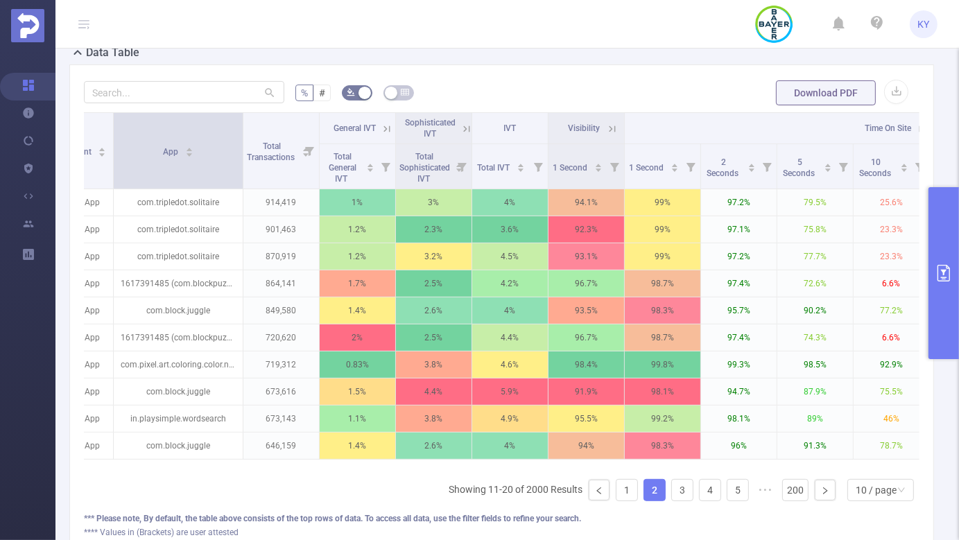
drag, startPoint x: 268, startPoint y: 159, endPoint x: 240, endPoint y: 160, distance: 27.8
click at [240, 160] on span at bounding box center [242, 151] width 7 height 76
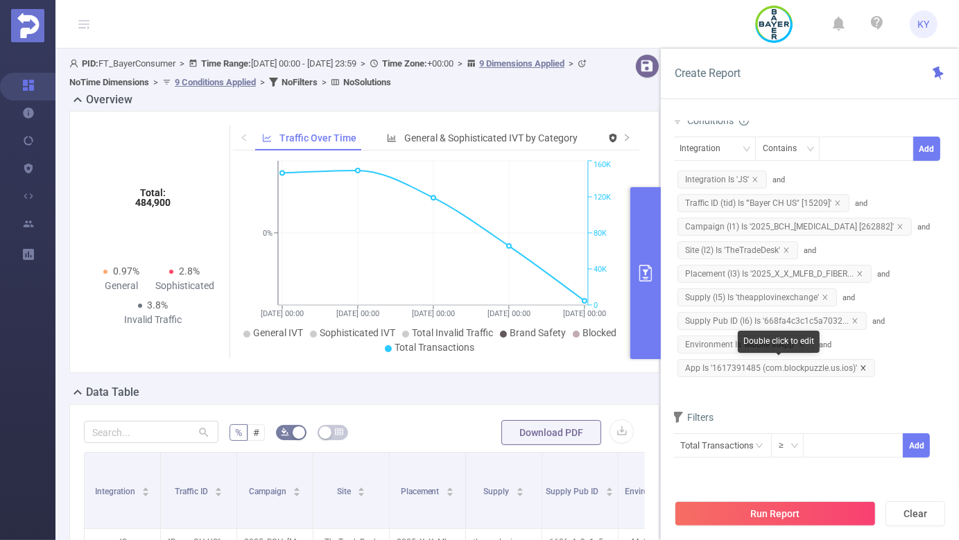
click at [861, 369] on icon "icon: close" at bounding box center [863, 368] width 7 height 7
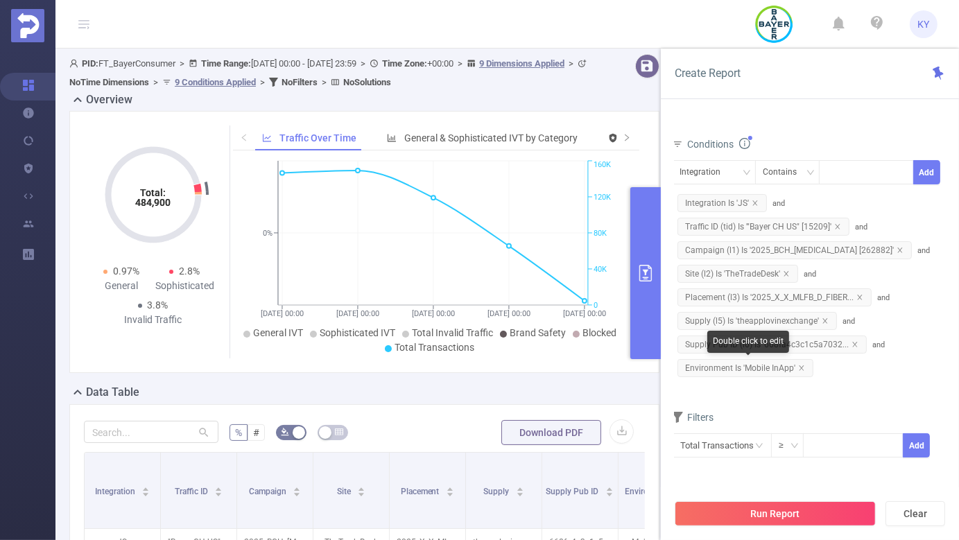
click at [796, 364] on span "Environment Is 'Mobile InApp'" at bounding box center [746, 368] width 136 height 18
click at [803, 365] on icon "icon: close" at bounding box center [802, 368] width 7 height 7
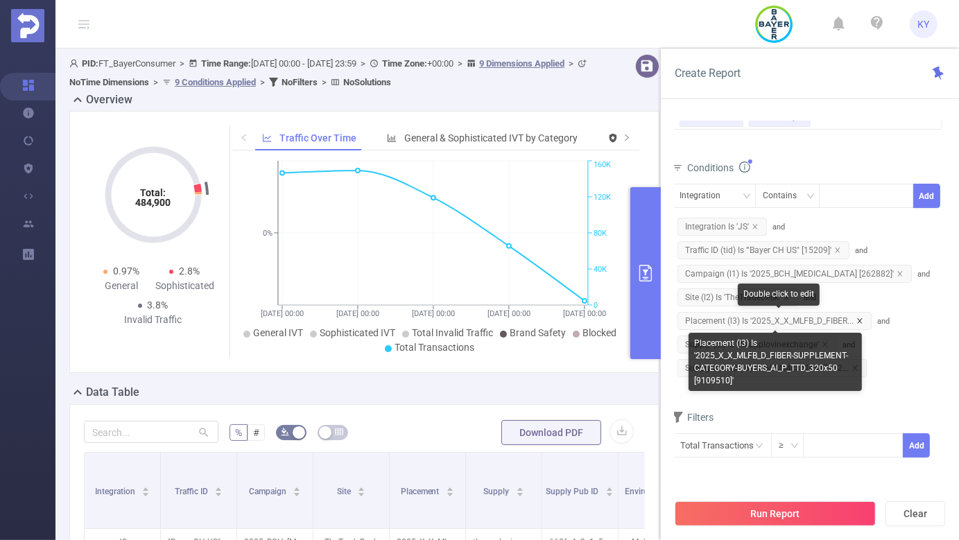
click at [859, 320] on icon "icon: close" at bounding box center [860, 321] width 7 height 7
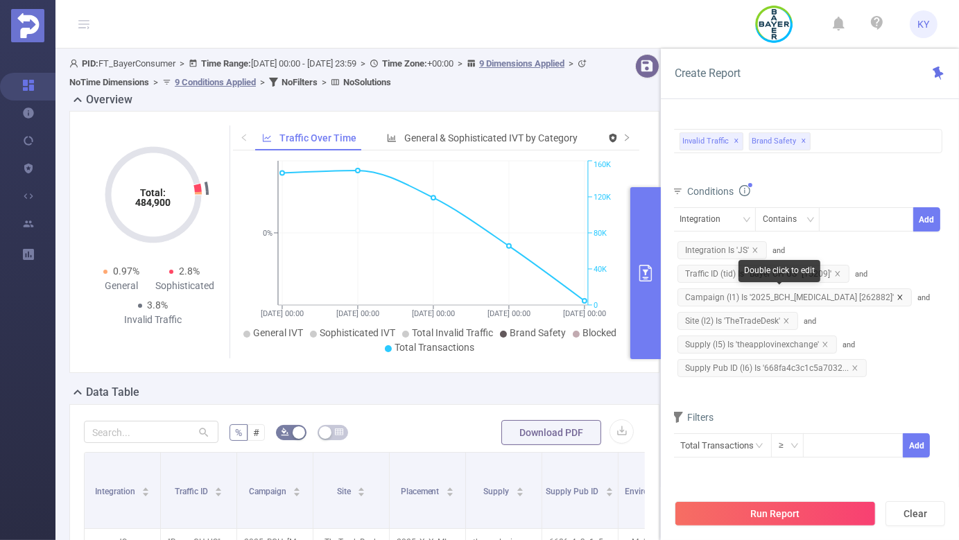
click at [898, 297] on icon "icon: close" at bounding box center [900, 297] width 5 height 5
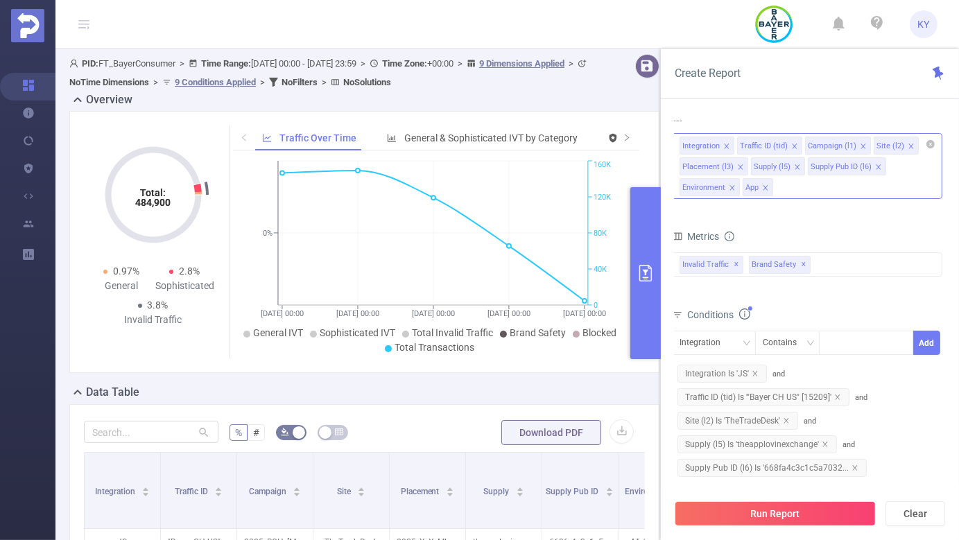
click at [737, 168] on icon "icon: close" at bounding box center [740, 167] width 7 height 7
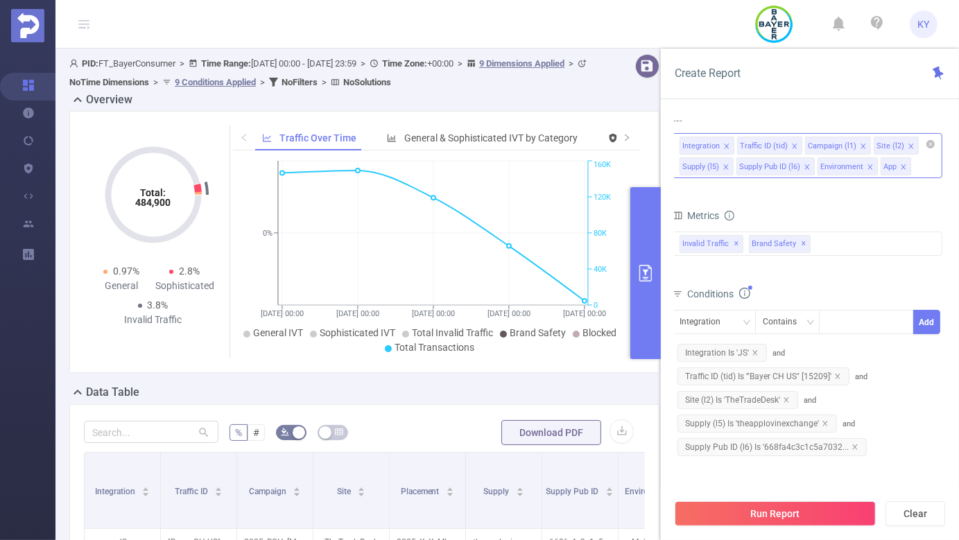
click at [860, 147] on icon "icon: close" at bounding box center [863, 146] width 7 height 7
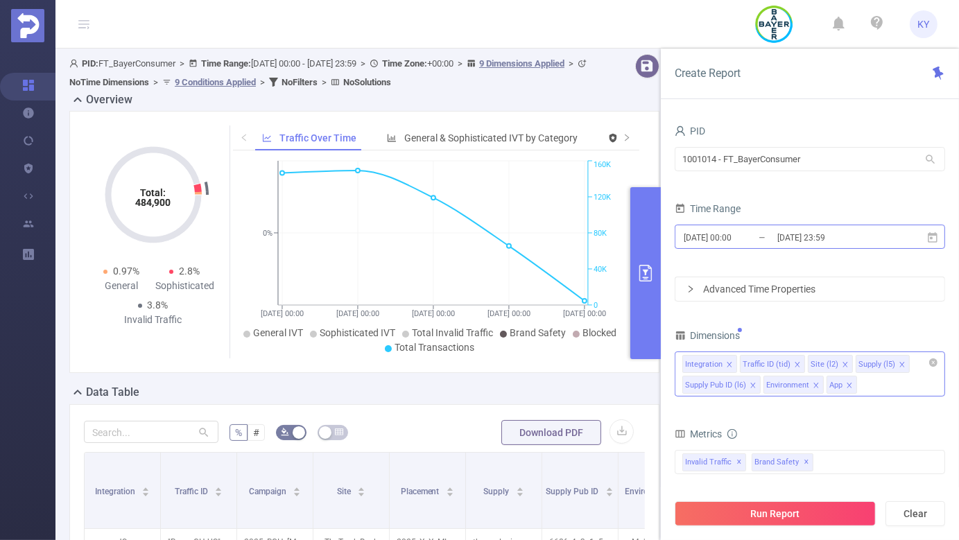
click at [812, 236] on input "2025-08-07 23:59" at bounding box center [832, 237] width 112 height 19
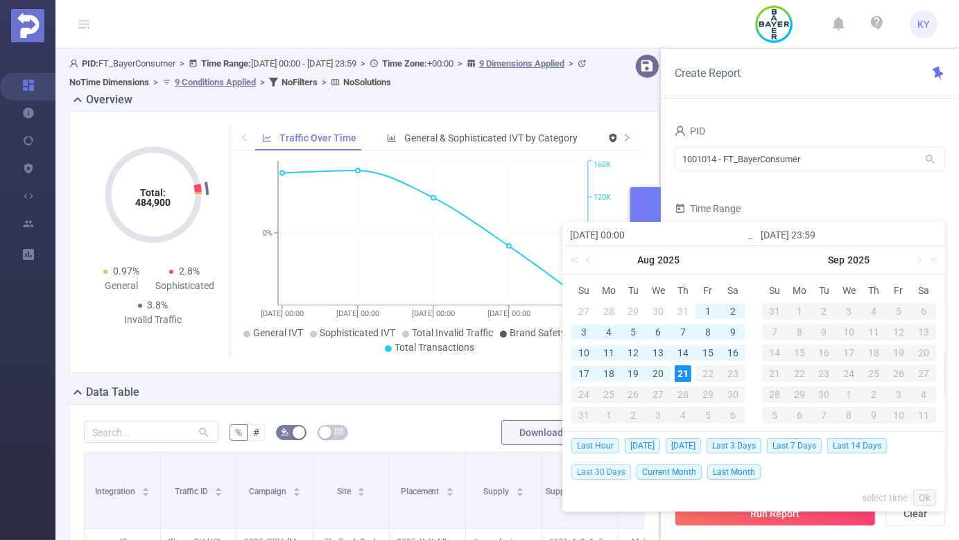
click at [602, 468] on span "Last 30 Days" at bounding box center [602, 472] width 60 height 15
type input "2025-07-22 00:00"
type input "2025-08-21 23:59"
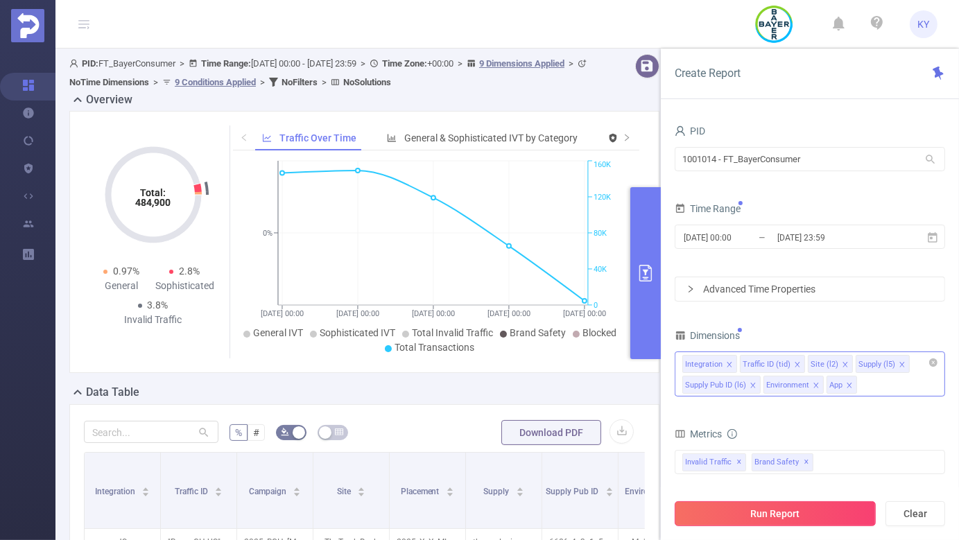
click at [763, 518] on button "Run Report" at bounding box center [775, 514] width 201 height 25
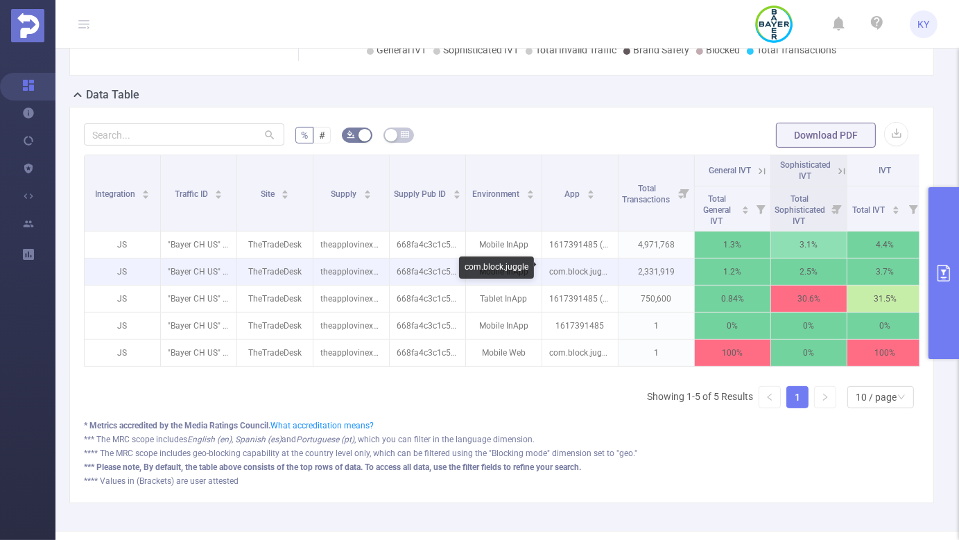
scroll to position [0, 320]
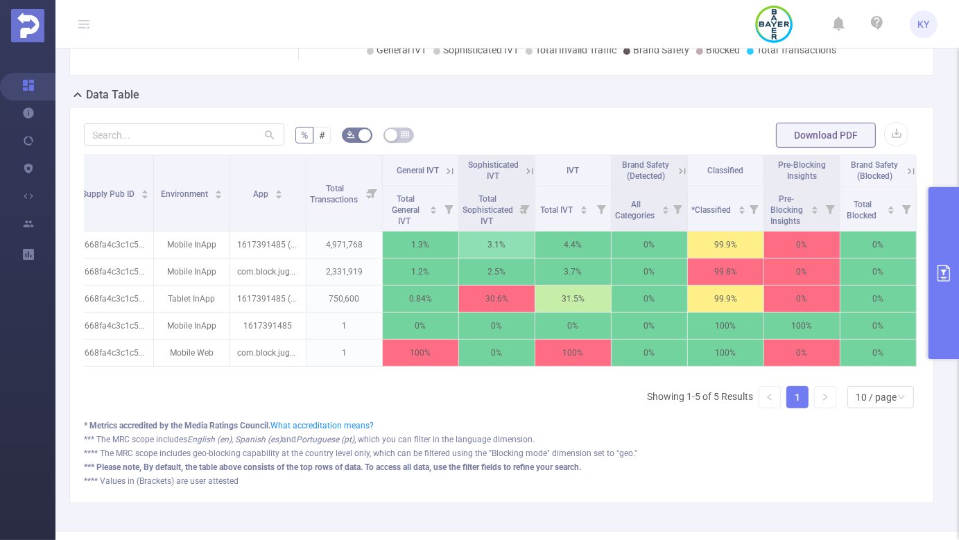
click at [944, 295] on button "primary" at bounding box center [944, 273] width 31 height 172
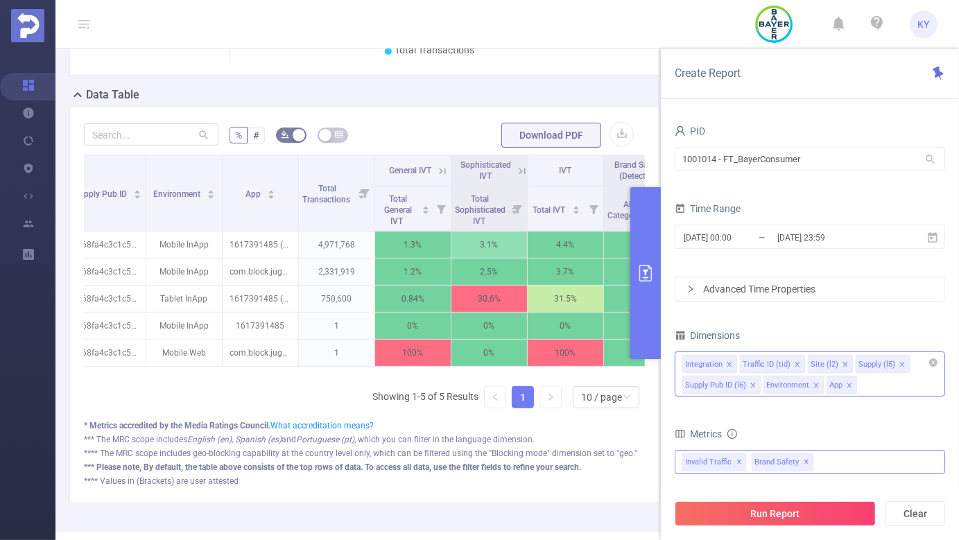
click at [804, 461] on span "✕" at bounding box center [807, 462] width 6 height 17
click at [811, 461] on div "Invalid Traffic ✕" at bounding box center [810, 462] width 271 height 24
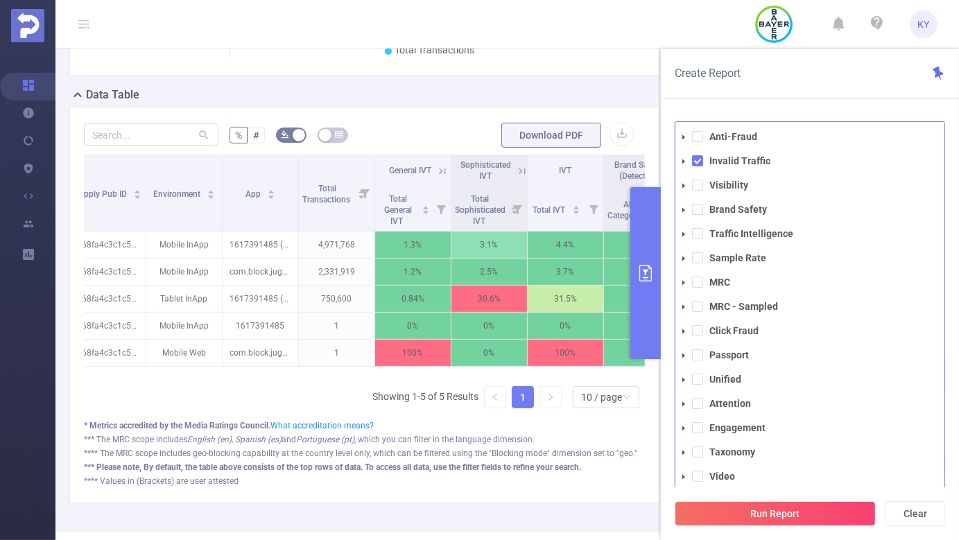
click at [694, 178] on li "Visibility" at bounding box center [810, 185] width 269 height 19
click at [697, 184] on span at bounding box center [697, 185] width 11 height 11
click at [753, 517] on button "Run Report" at bounding box center [775, 514] width 201 height 25
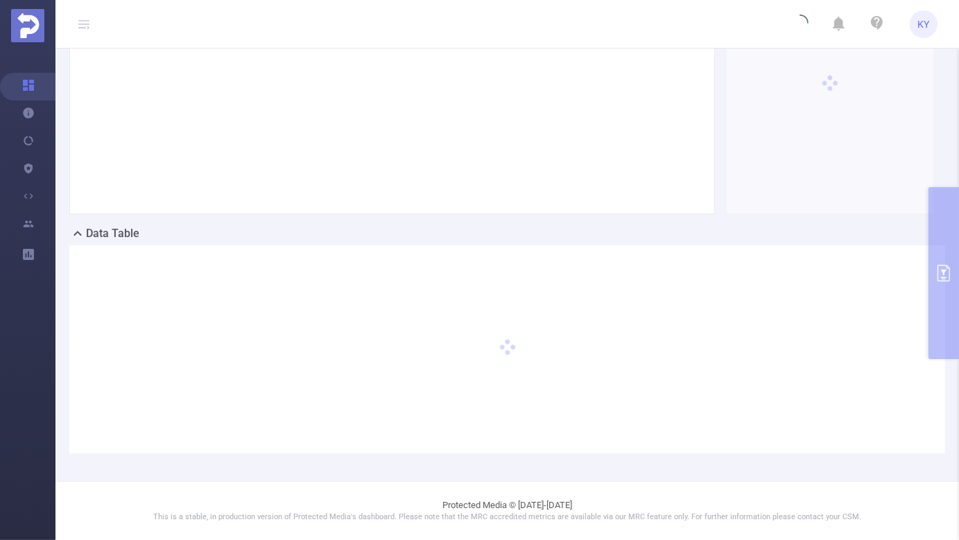
scroll to position [158, 0]
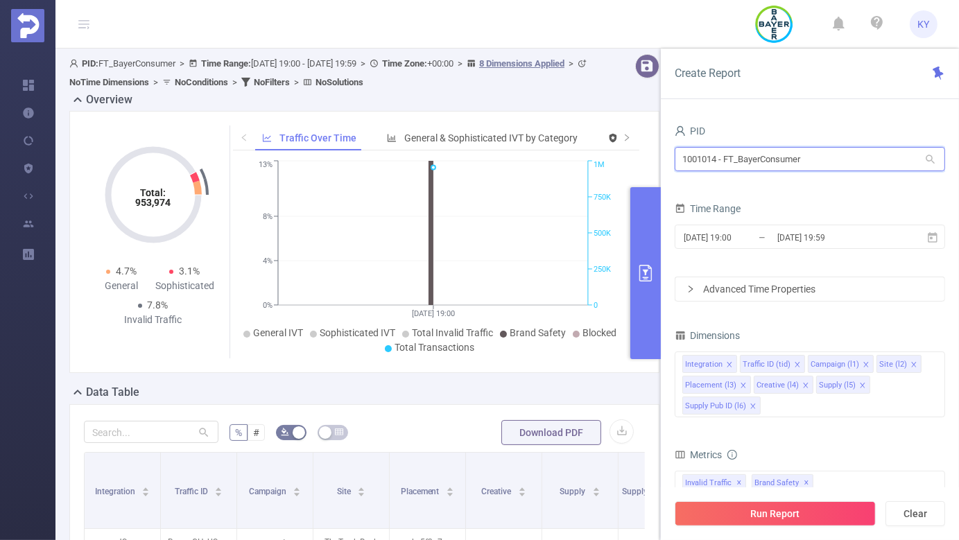
click at [853, 159] on input "1001014 - FT_BayerConsumer" at bounding box center [810, 159] width 271 height 24
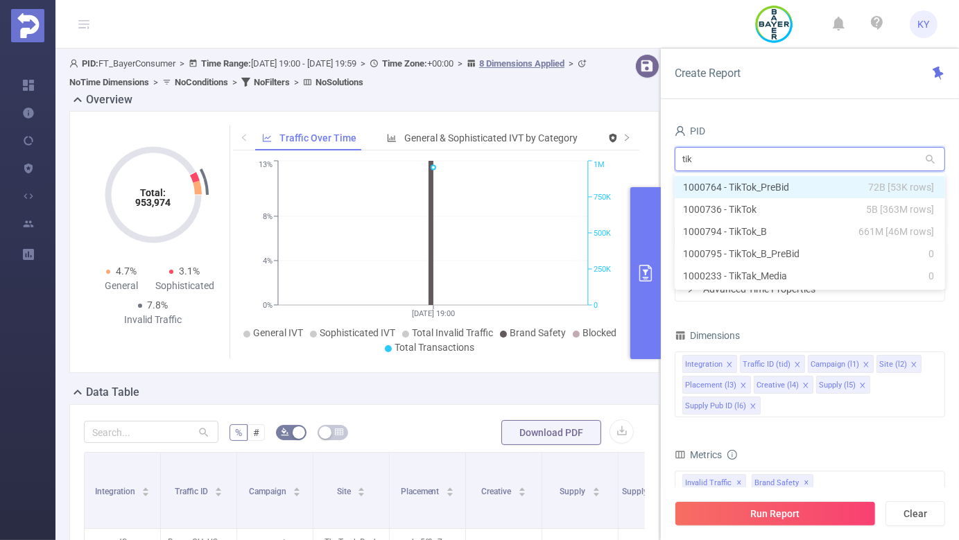
type input "tikt"
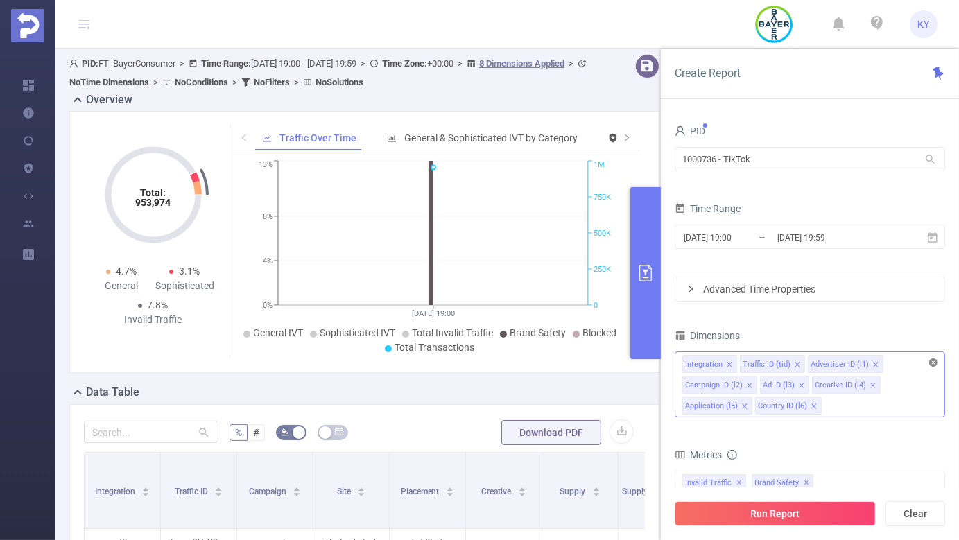
click at [930, 364] on icon "icon: close-circle" at bounding box center [934, 363] width 8 height 8
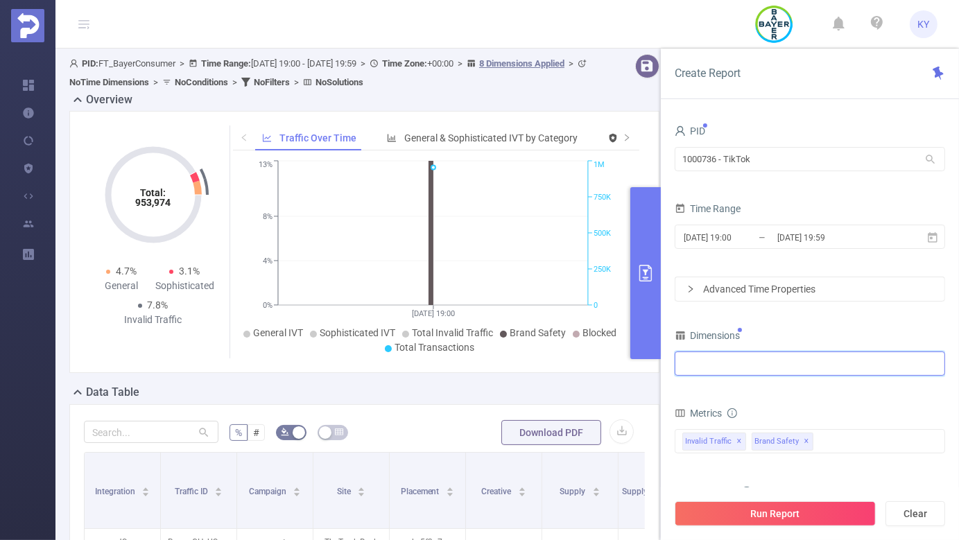
click at [885, 364] on div at bounding box center [810, 363] width 255 height 23
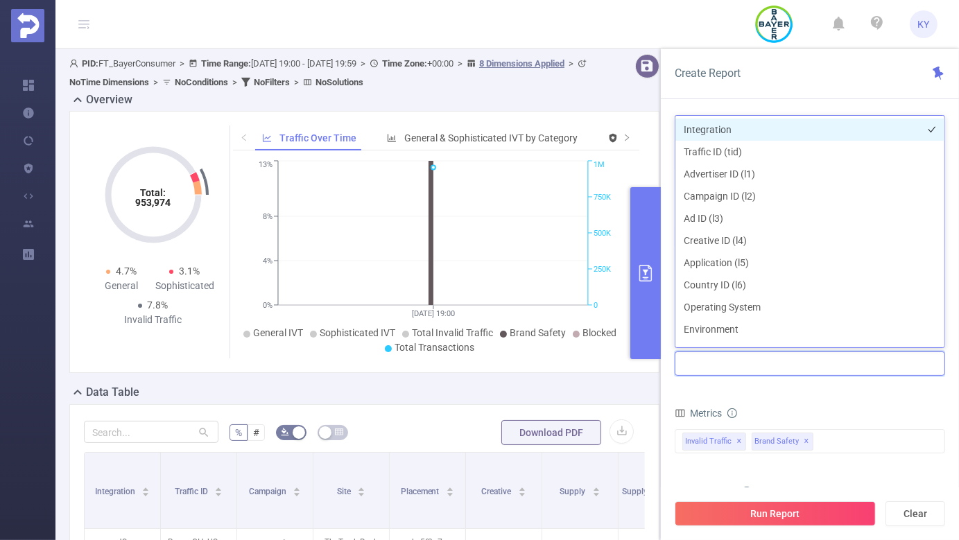
click at [808, 131] on li "Integration" at bounding box center [810, 130] width 269 height 22
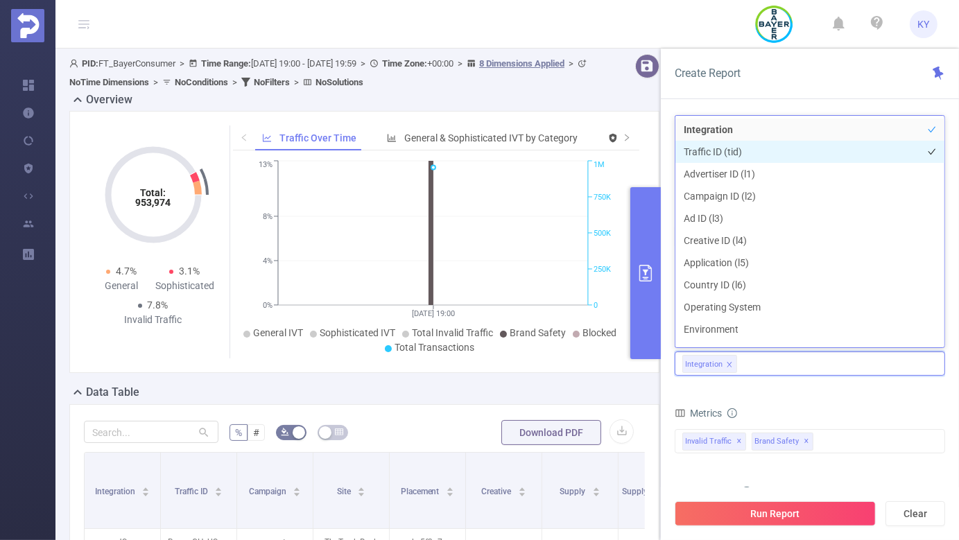
click at [807, 150] on li "Traffic ID (tid)" at bounding box center [810, 152] width 269 height 22
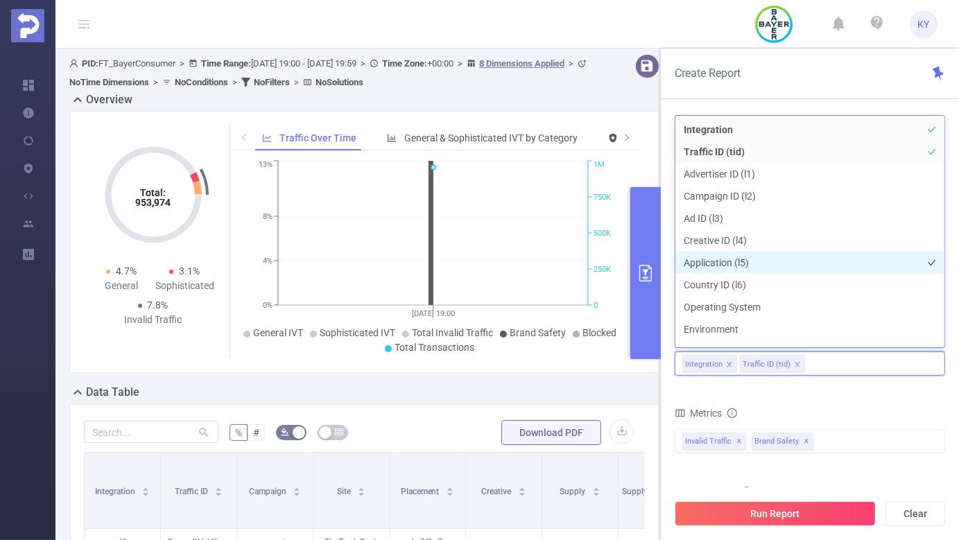
click at [758, 263] on li "Application (l5)" at bounding box center [810, 263] width 269 height 22
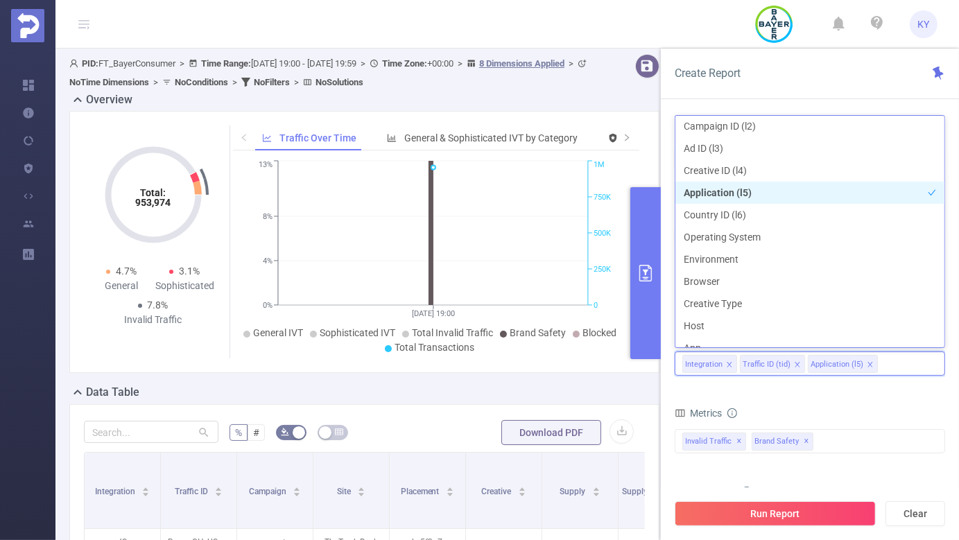
scroll to position [83, 0]
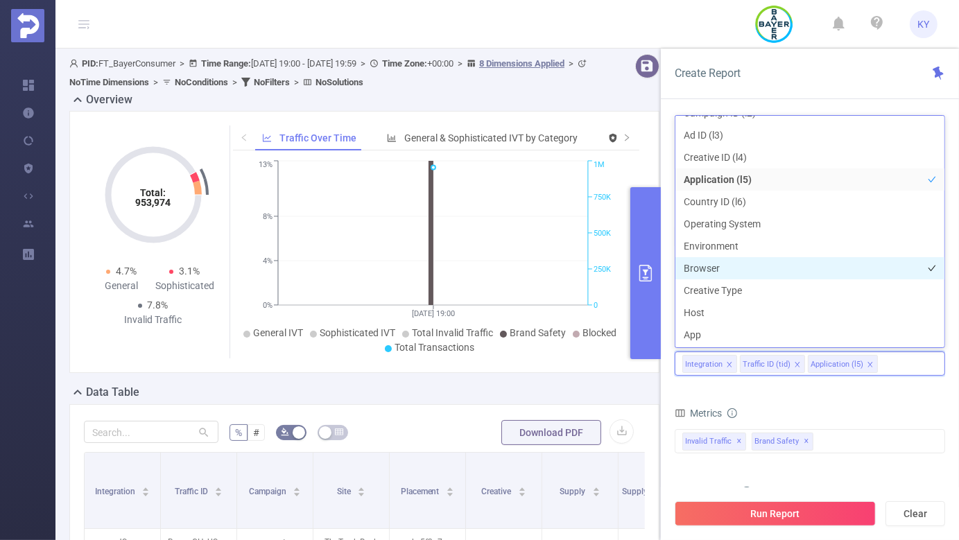
click at [758, 263] on li "Browser" at bounding box center [810, 268] width 269 height 22
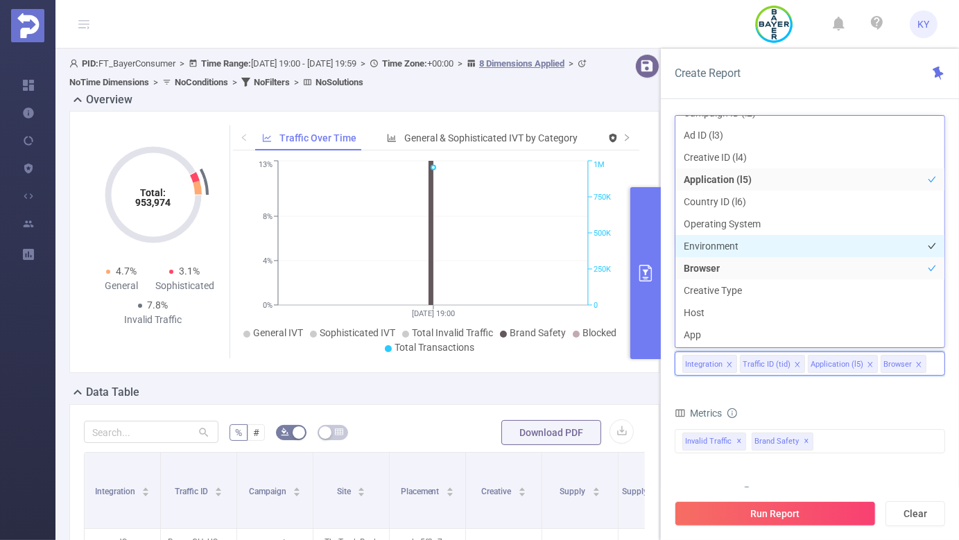
click at [753, 247] on li "Environment" at bounding box center [810, 246] width 269 height 22
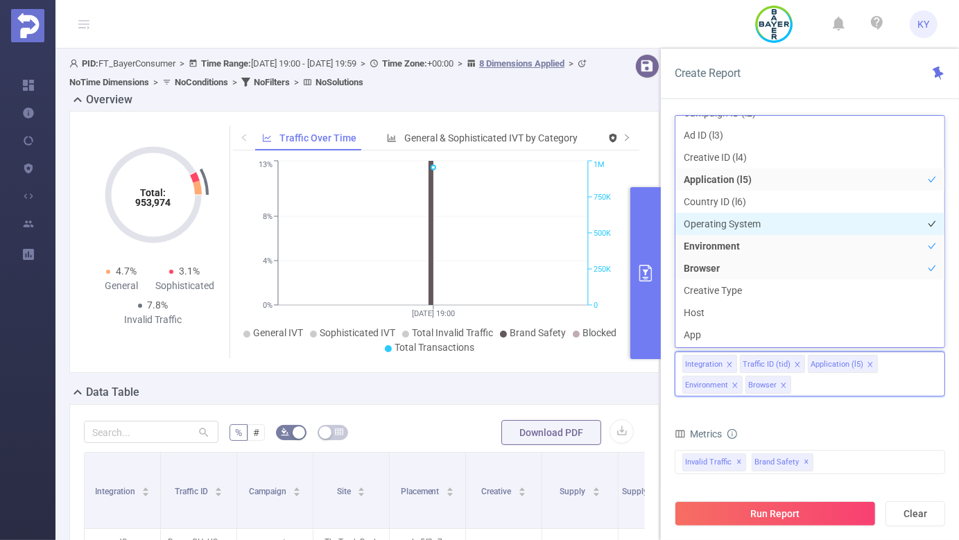
click at [752, 220] on li "Operating System" at bounding box center [810, 224] width 269 height 22
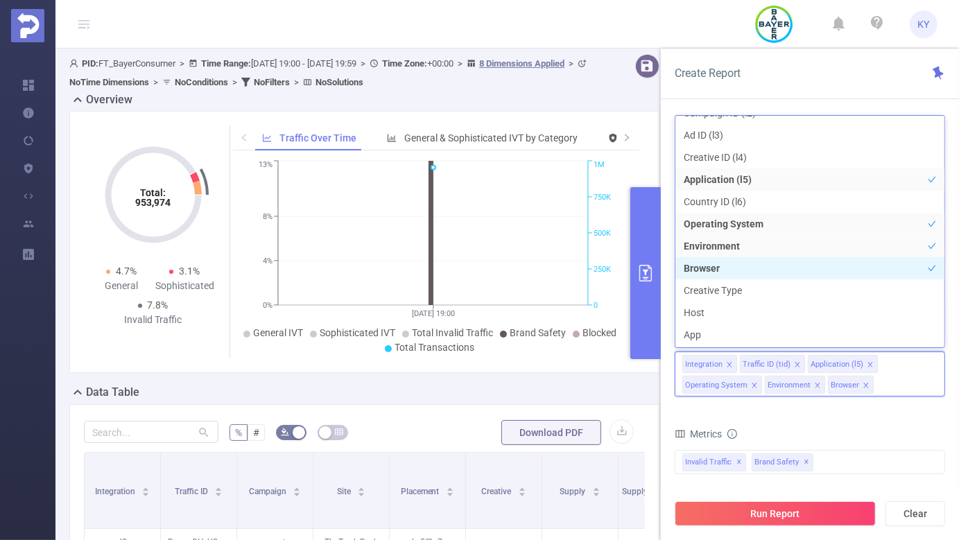
click at [738, 273] on li "Browser" at bounding box center [810, 268] width 269 height 22
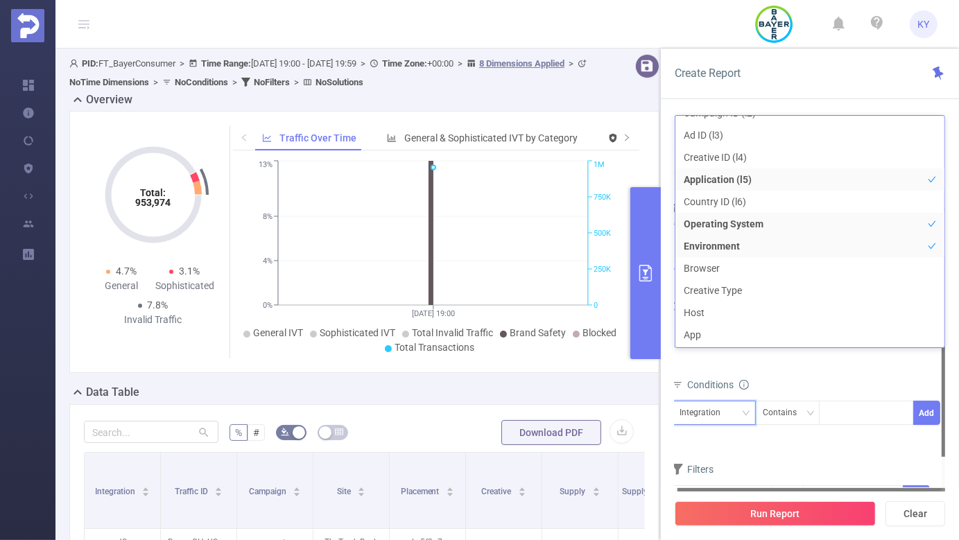
click at [720, 413] on div "Integration" at bounding box center [705, 413] width 51 height 23
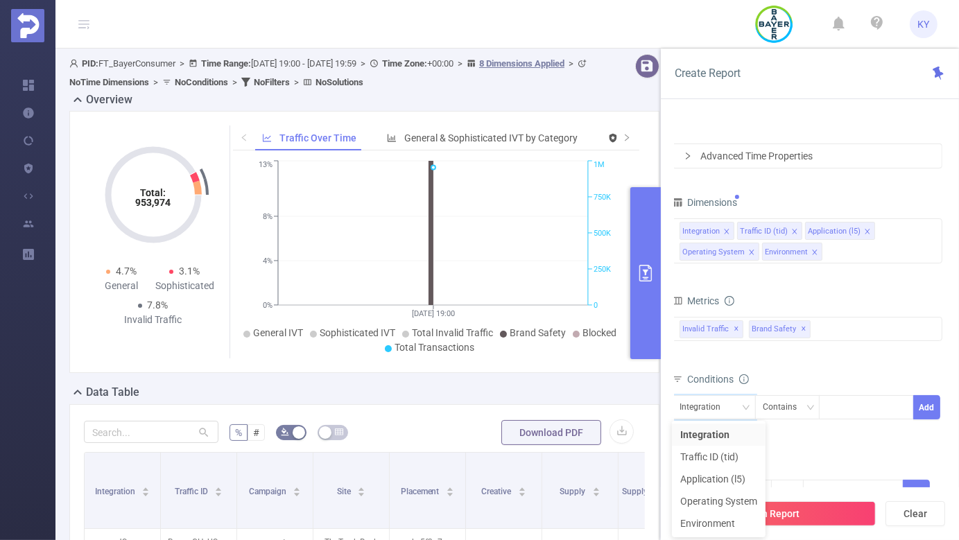
click at [817, 426] on div "Integration Contains Add" at bounding box center [807, 413] width 271 height 40
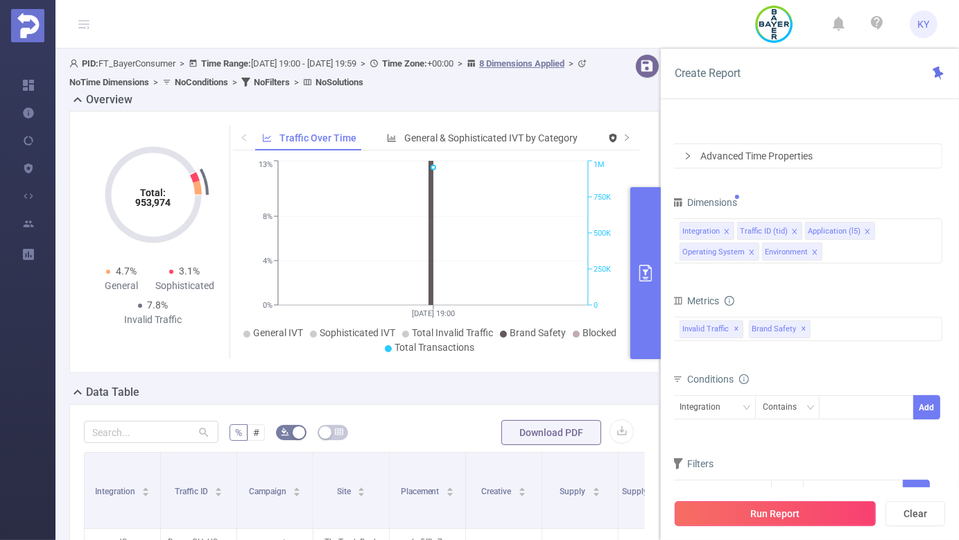
click at [811, 508] on button "Run Report" at bounding box center [775, 514] width 201 height 25
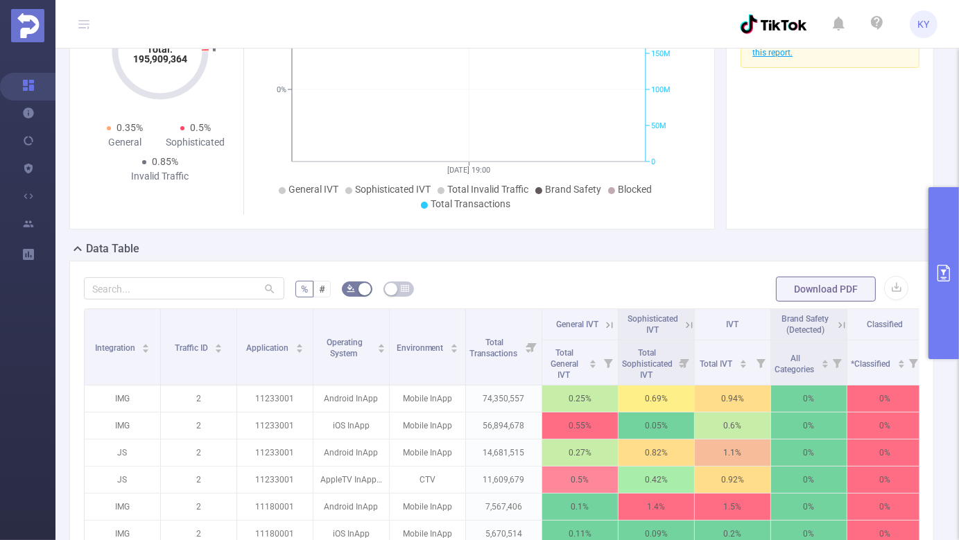
scroll to position [240, 0]
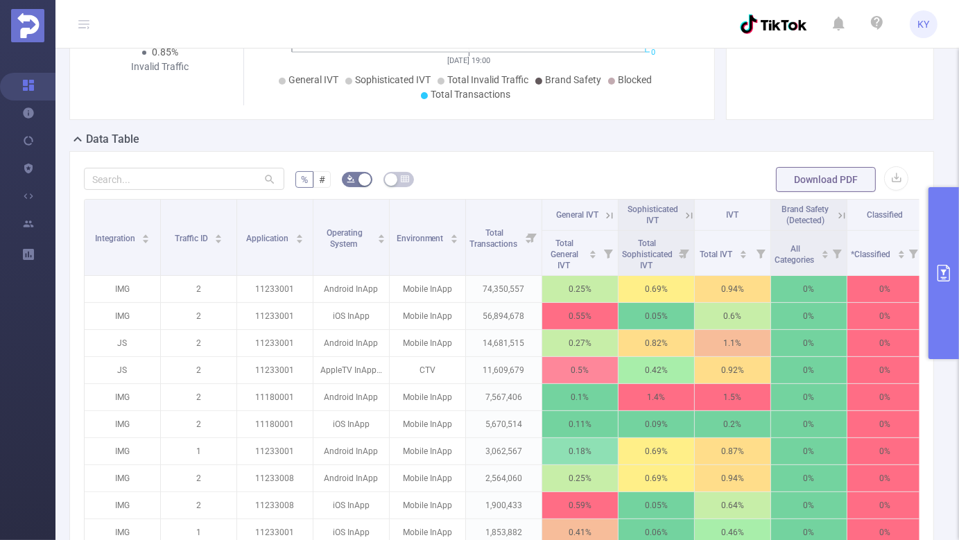
click at [946, 311] on button "primary" at bounding box center [944, 273] width 31 height 172
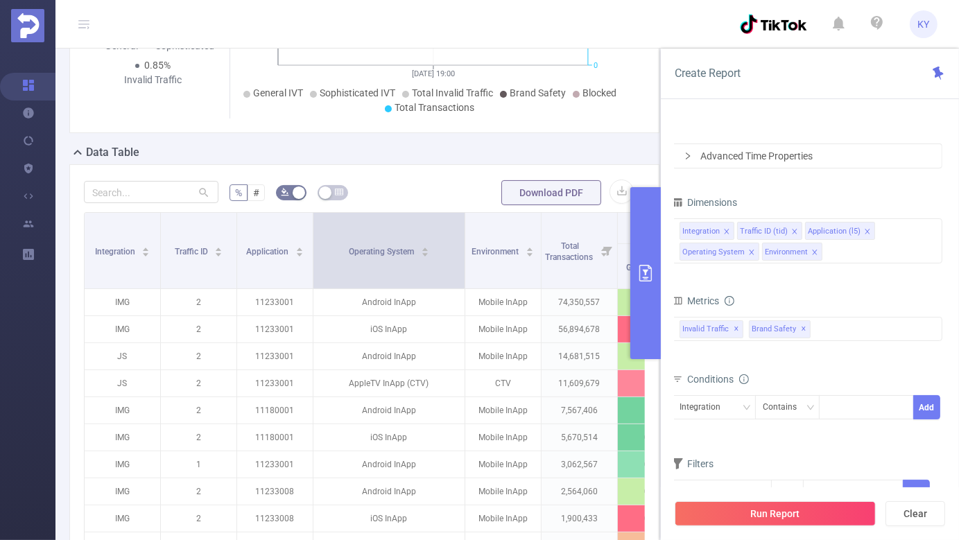
drag, startPoint x: 389, startPoint y: 239, endPoint x: 464, endPoint y: 238, distance: 75.6
click at [464, 238] on span at bounding box center [464, 251] width 7 height 76
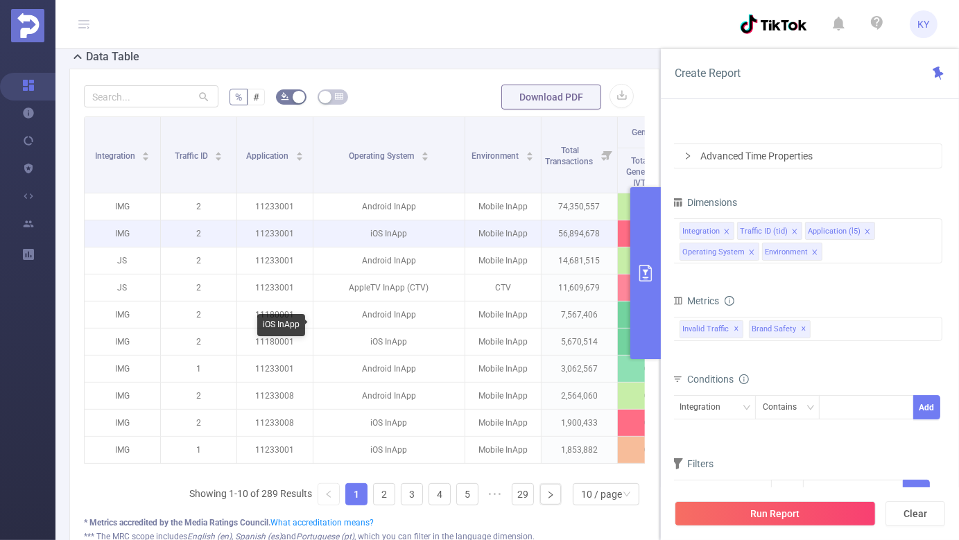
scroll to position [438, 0]
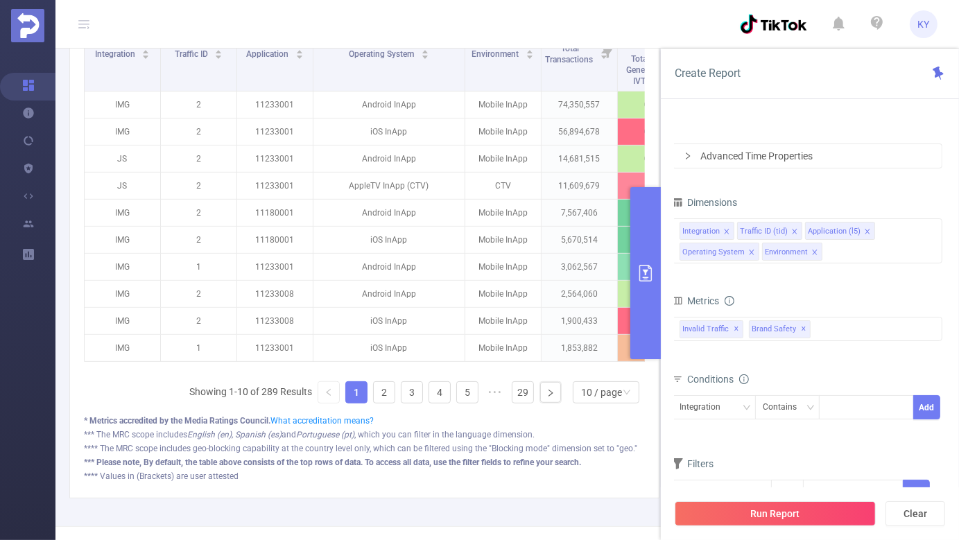
click at [649, 284] on button "primary" at bounding box center [646, 273] width 31 height 172
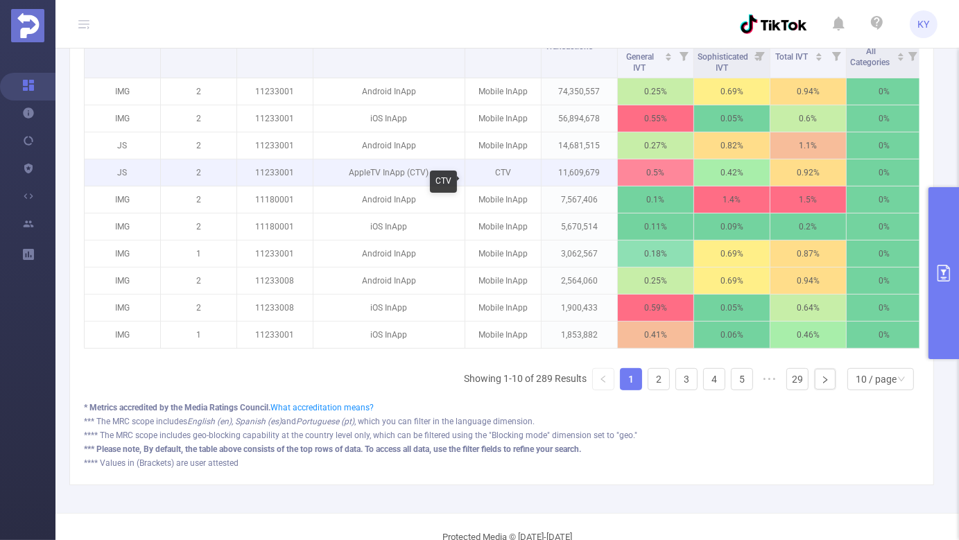
scroll to position [364, 0]
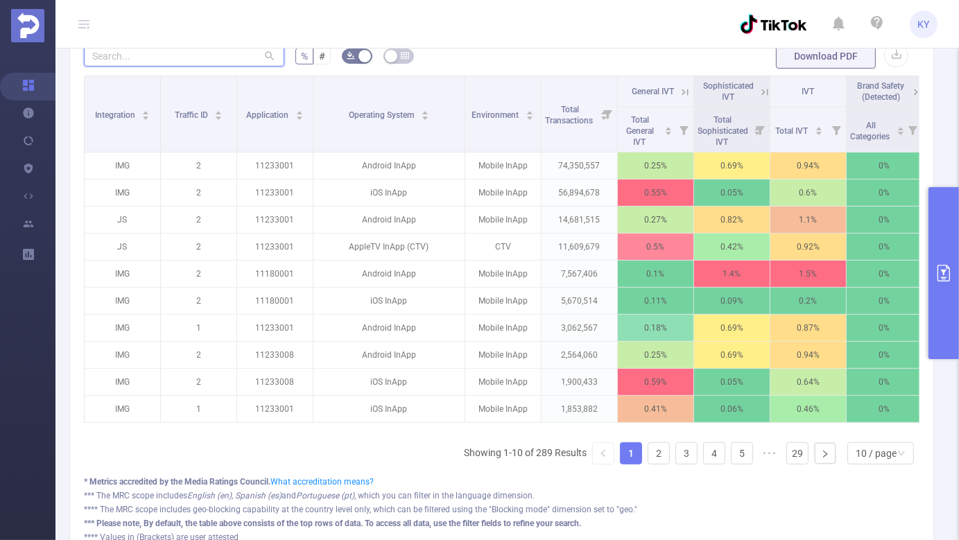
click at [179, 67] on input "text" at bounding box center [184, 55] width 200 height 22
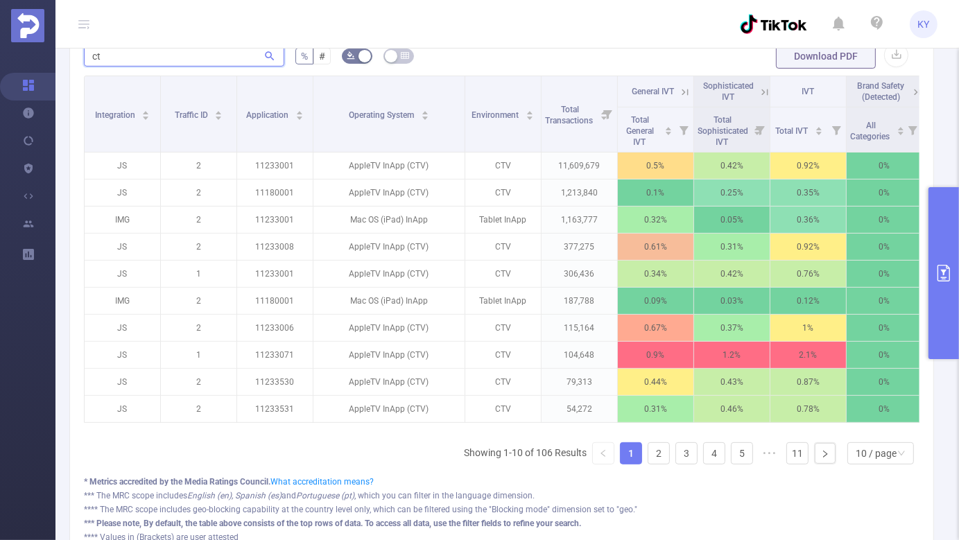
type input "ctv"
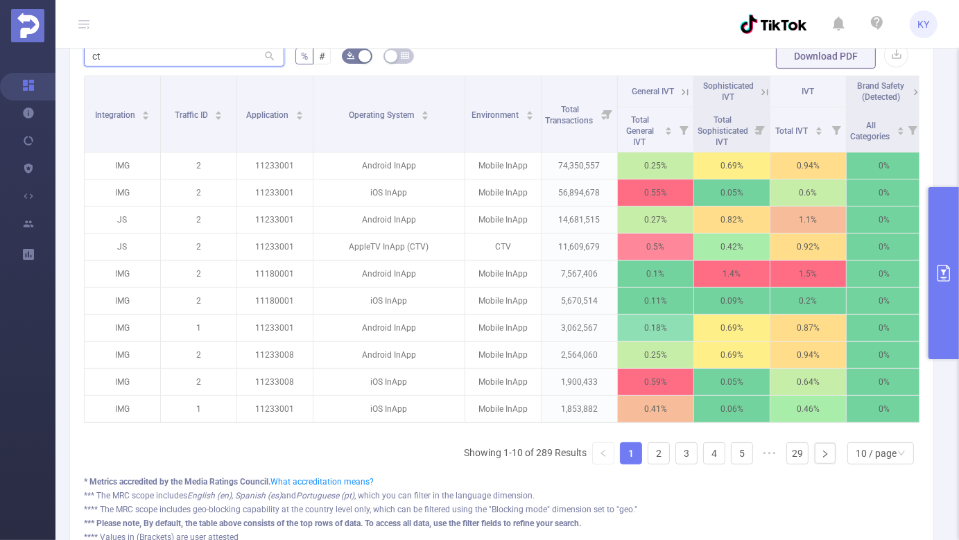
type input "ctv"
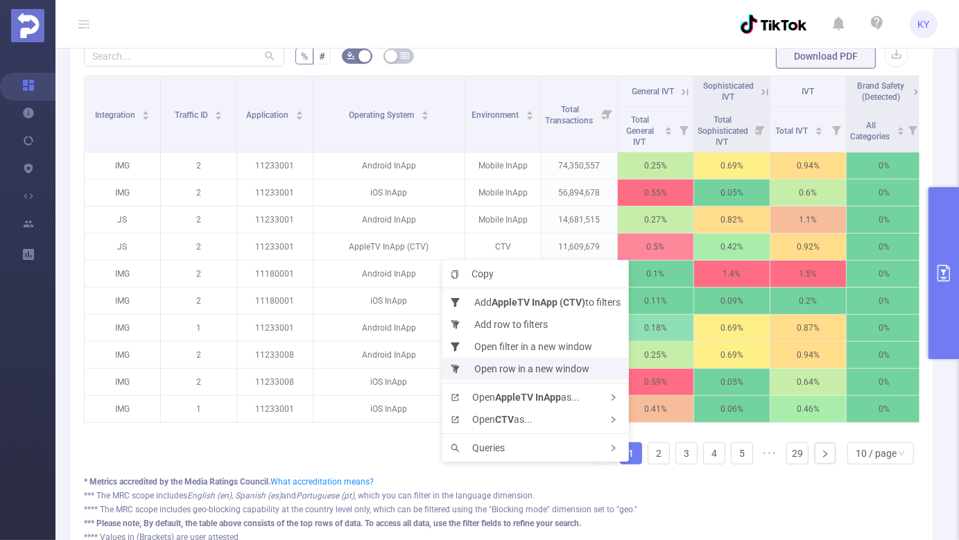
click at [509, 366] on li "Open row in a new window" at bounding box center [536, 369] width 187 height 22
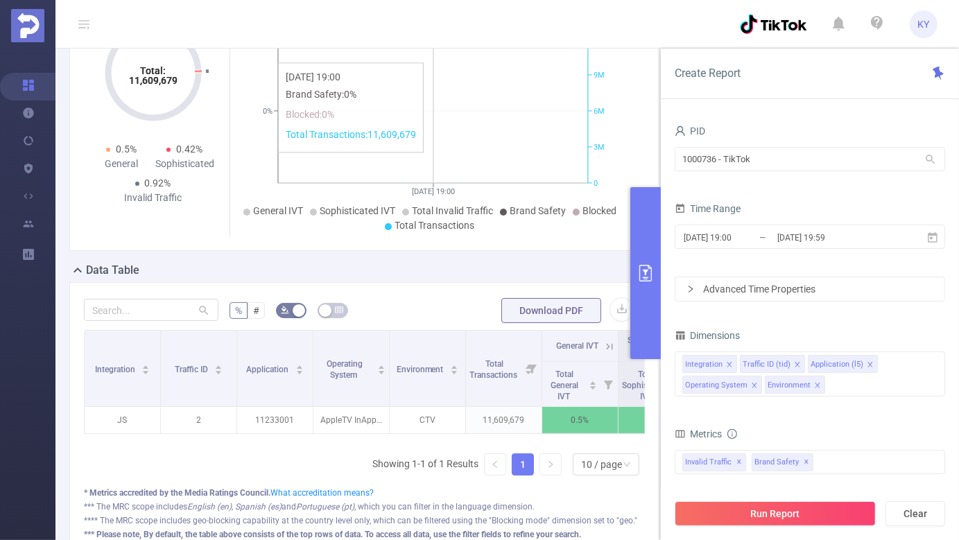
scroll to position [246, 0]
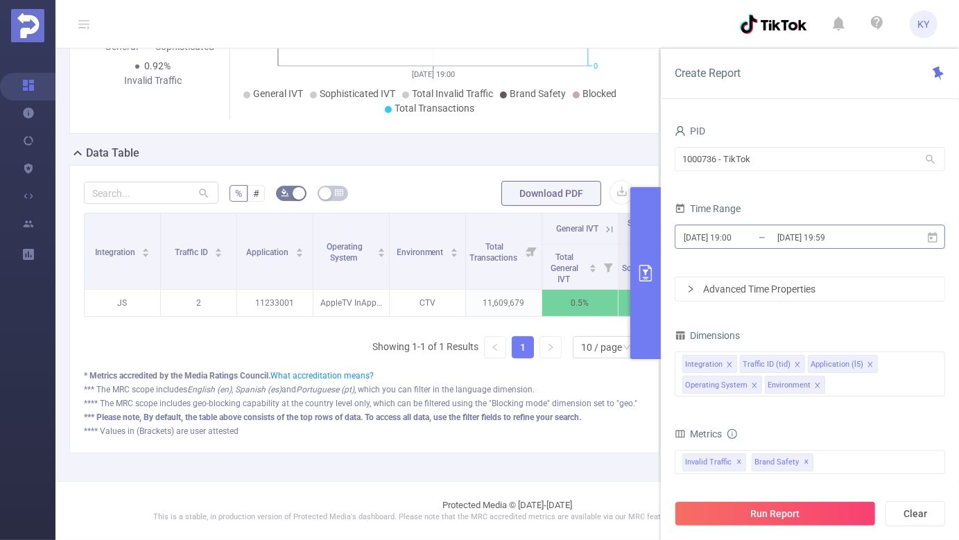
click at [809, 232] on input "[DATE] 19:59" at bounding box center [832, 237] width 112 height 19
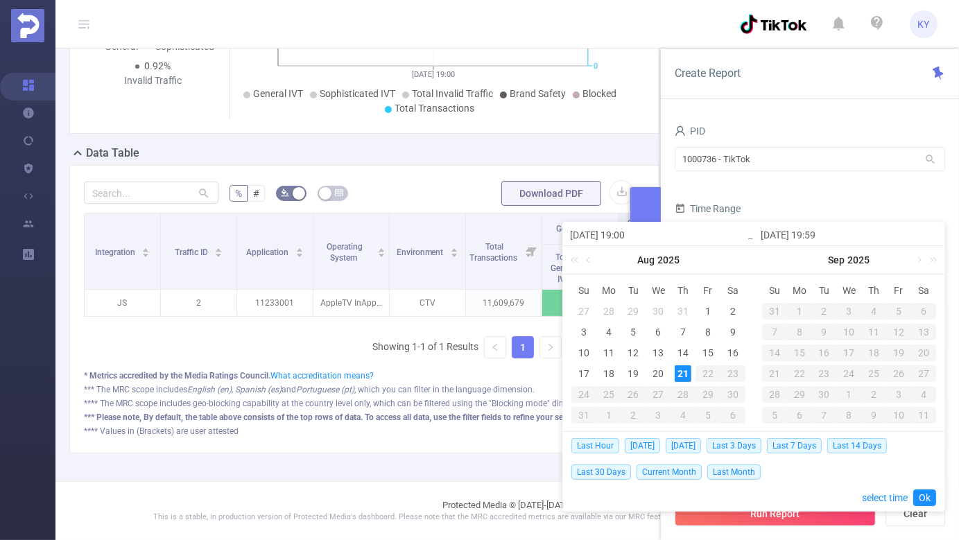
click at [831, 178] on div "PID 1000736 - TikTok 1000736 - TikTok" at bounding box center [810, 151] width 271 height 61
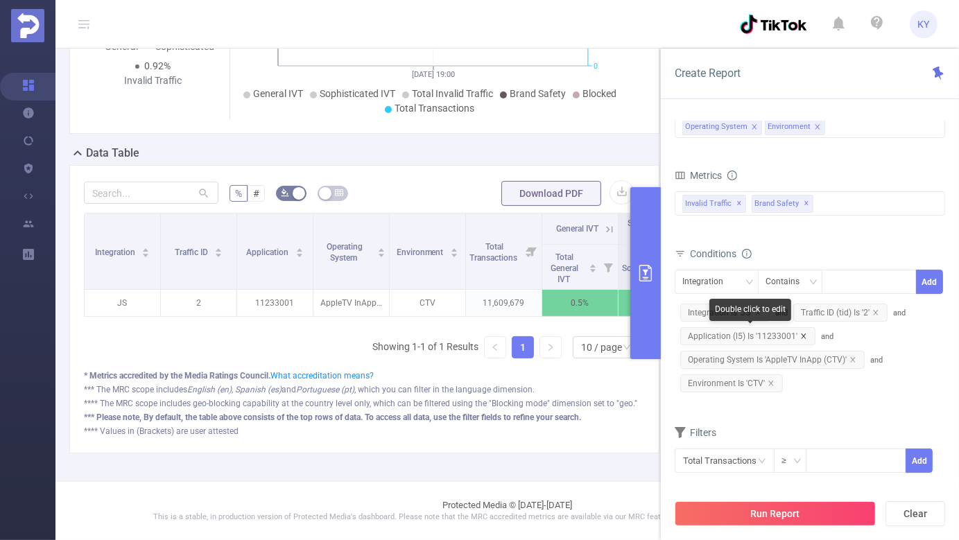
click at [801, 334] on icon "icon: close" at bounding box center [804, 336] width 7 height 7
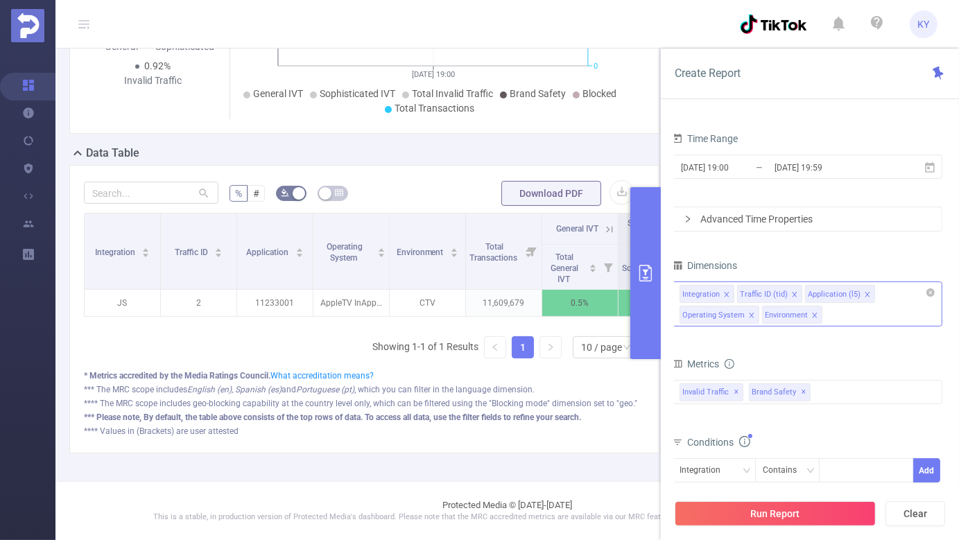
click at [864, 295] on icon "icon: close" at bounding box center [867, 294] width 7 height 7
click at [862, 295] on div "Integration Traffic ID (tid) Application (l5) Operating System Environment" at bounding box center [807, 293] width 255 height 23
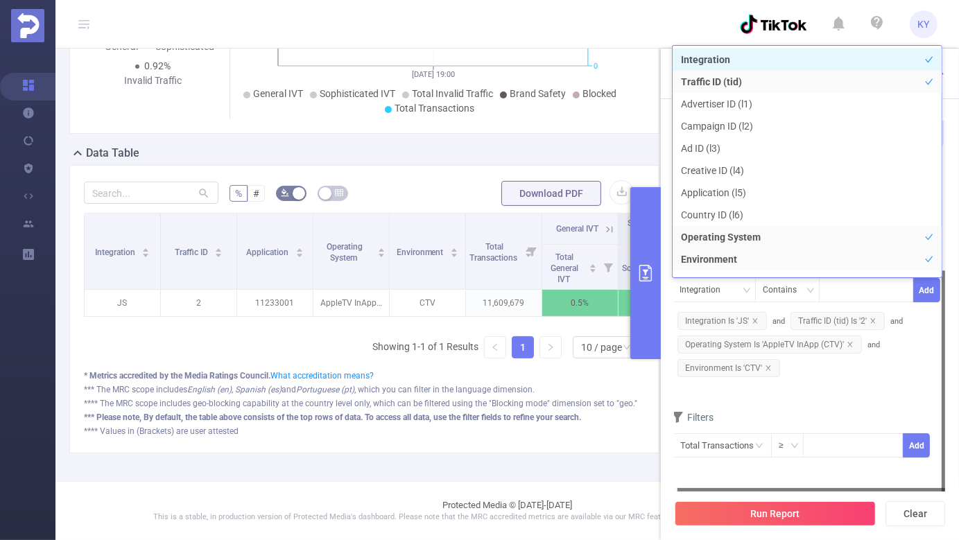
click at [851, 372] on div "Integration Contains Add Integration Is 'JS' and Traffic ID (tid) Is '2' and Op…" at bounding box center [807, 329] width 271 height 102
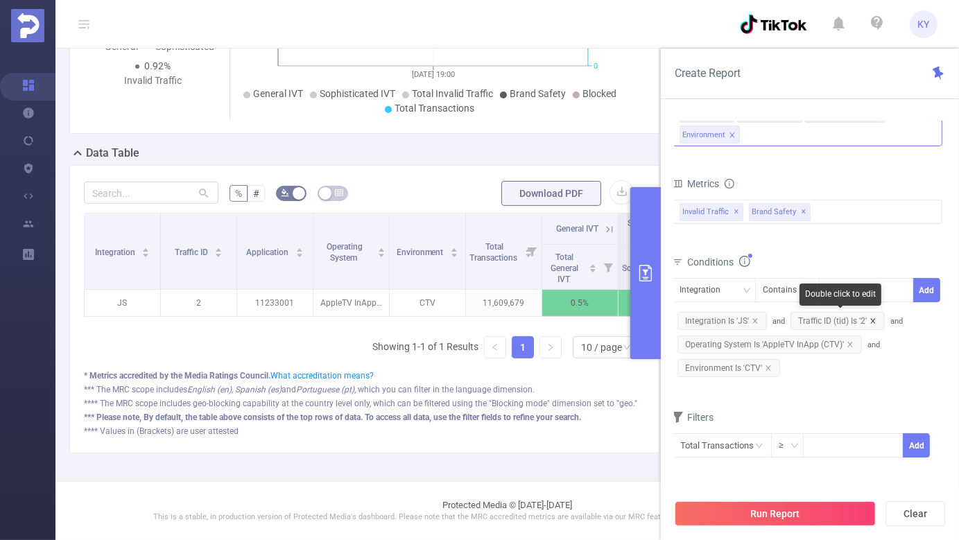
click at [871, 322] on icon "icon: close" at bounding box center [873, 321] width 7 height 7
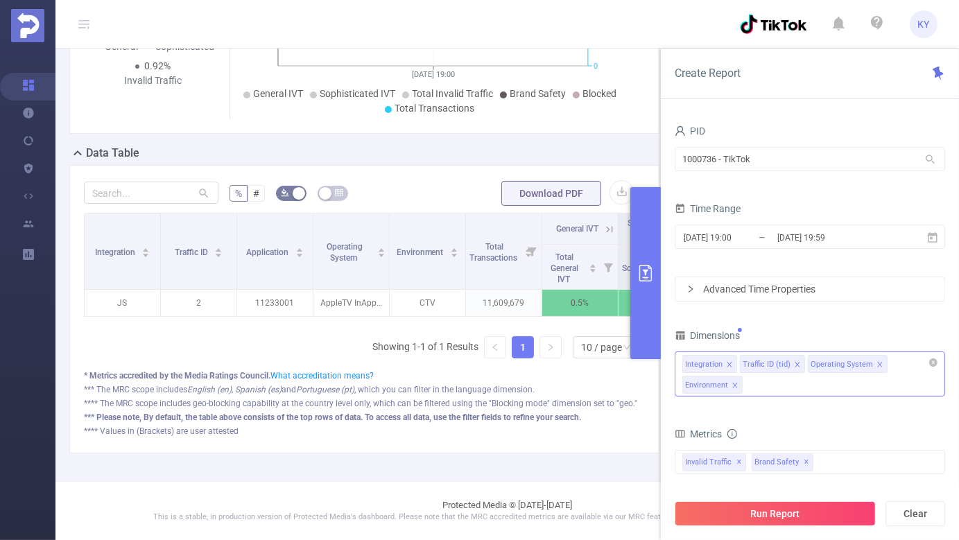
click at [795, 362] on icon "icon: close" at bounding box center [797, 364] width 5 height 5
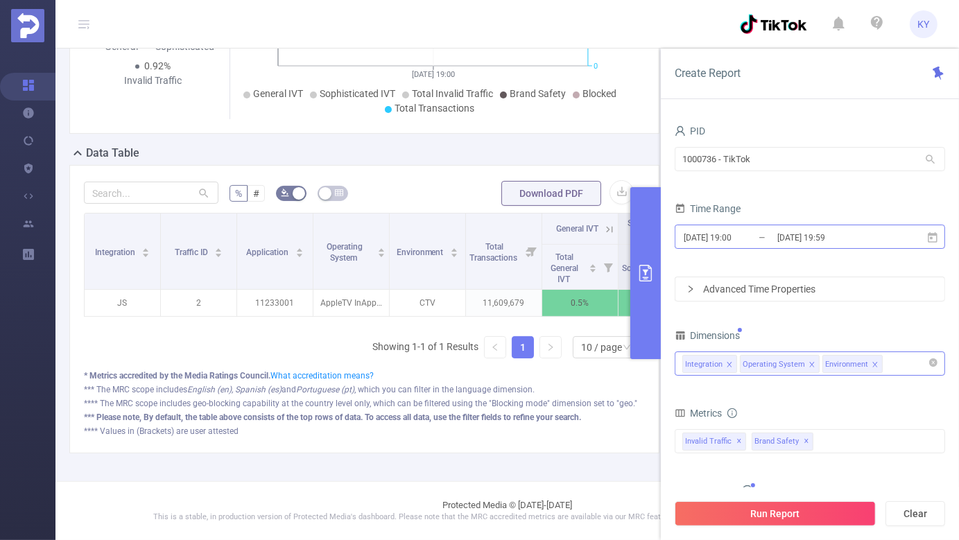
click at [793, 228] on input "[DATE] 19:59" at bounding box center [832, 237] width 112 height 19
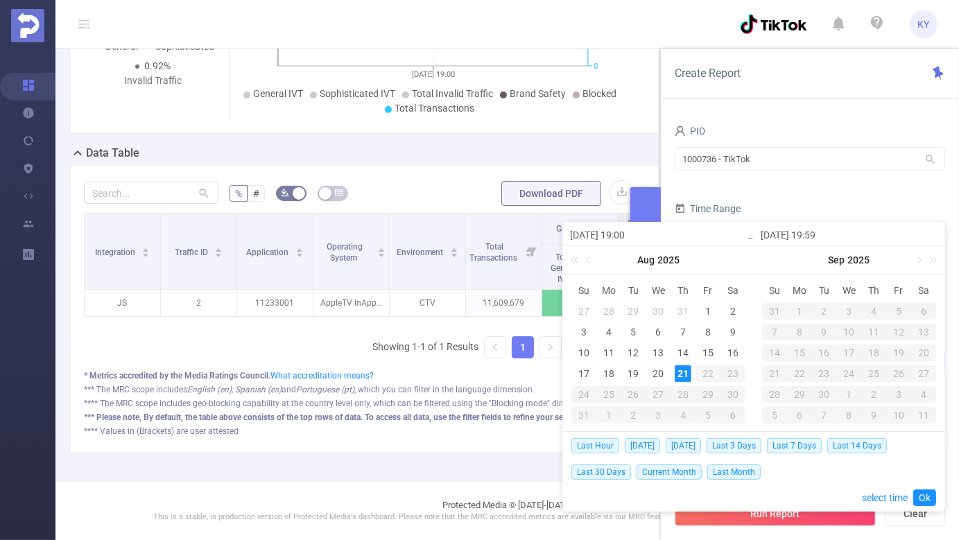
click at [682, 372] on div "21" at bounding box center [683, 374] width 17 height 17
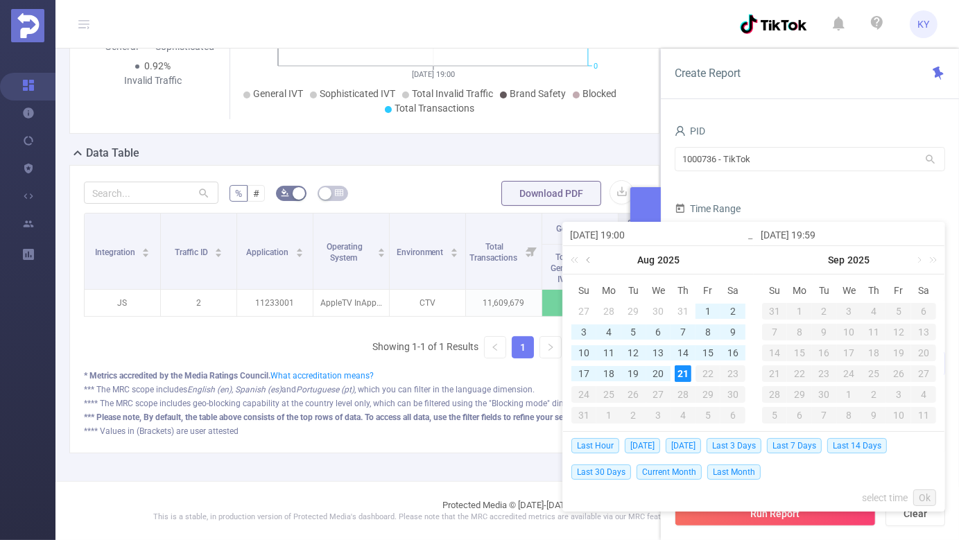
click at [589, 259] on link at bounding box center [589, 260] width 12 height 28
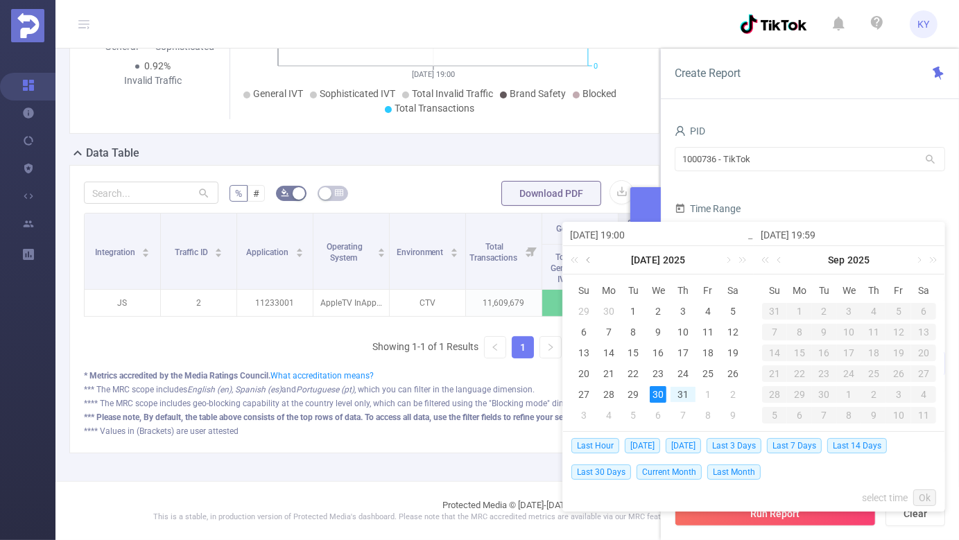
click at [589, 259] on link at bounding box center [589, 260] width 12 height 28
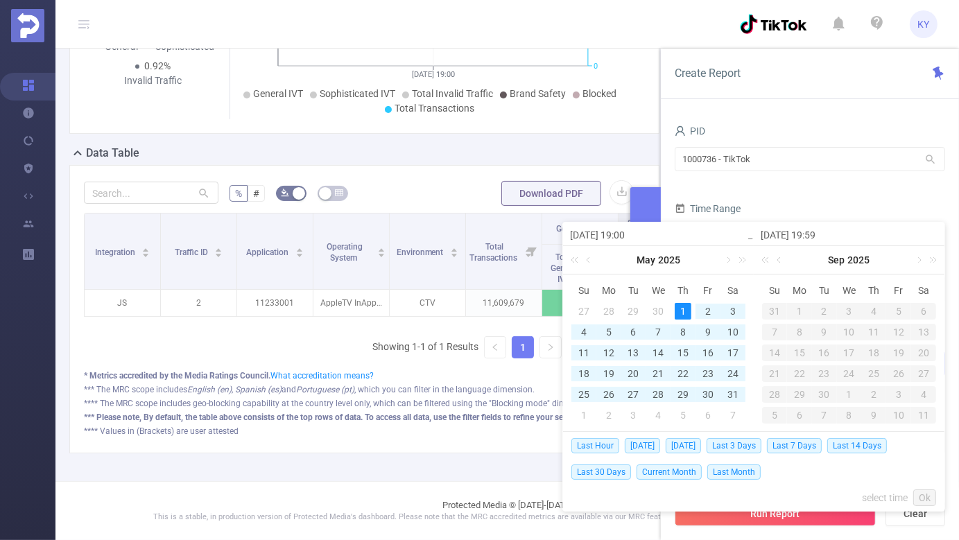
click at [689, 311] on div "1" at bounding box center [683, 311] width 17 height 17
type input "[DATE] 19:00"
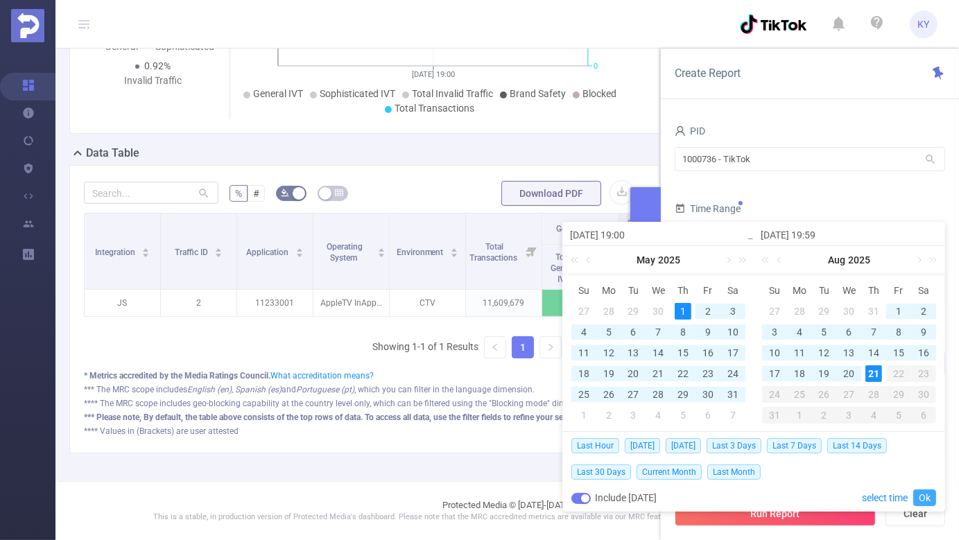
click at [917, 494] on link "Ok" at bounding box center [925, 498] width 23 height 17
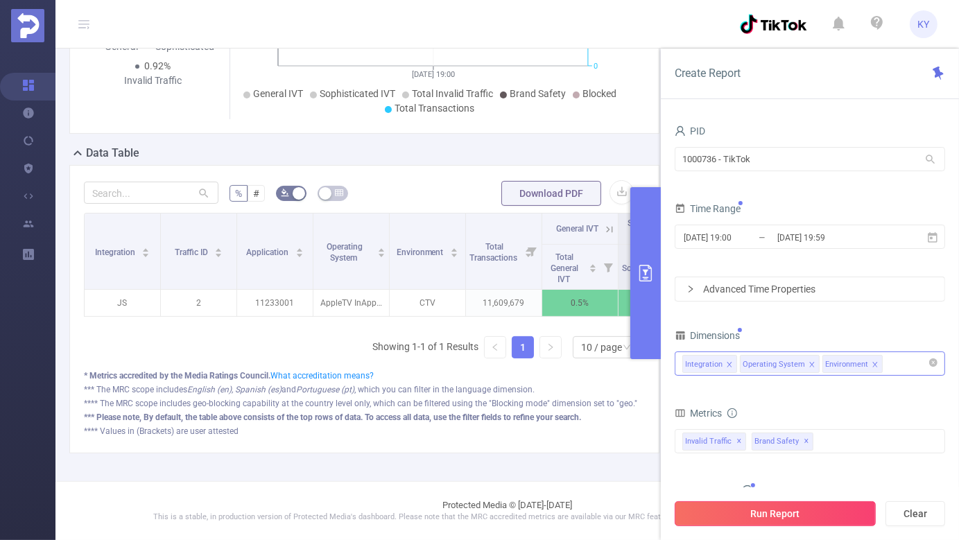
click at [817, 506] on button "Run Report" at bounding box center [775, 514] width 201 height 25
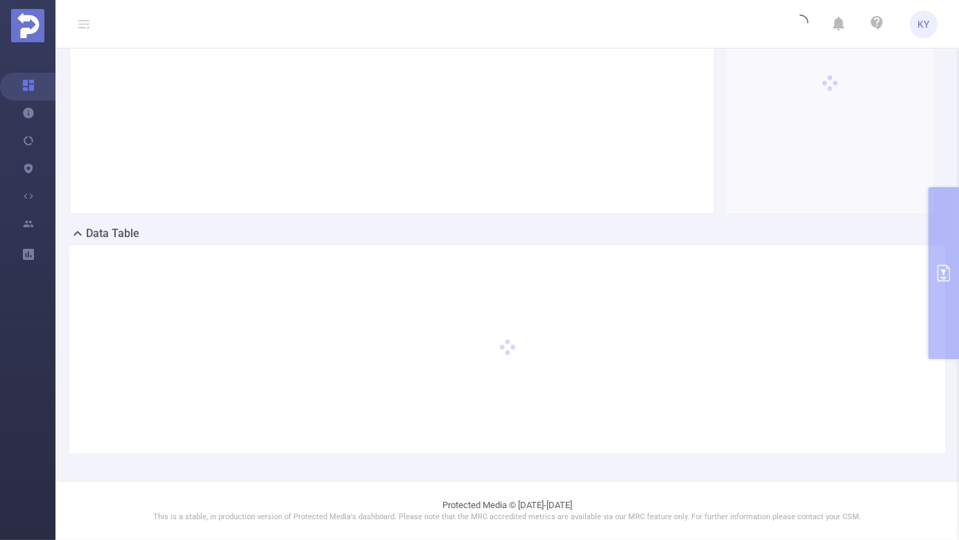
scroll to position [158, 0]
